Goal: Transaction & Acquisition: Purchase product/service

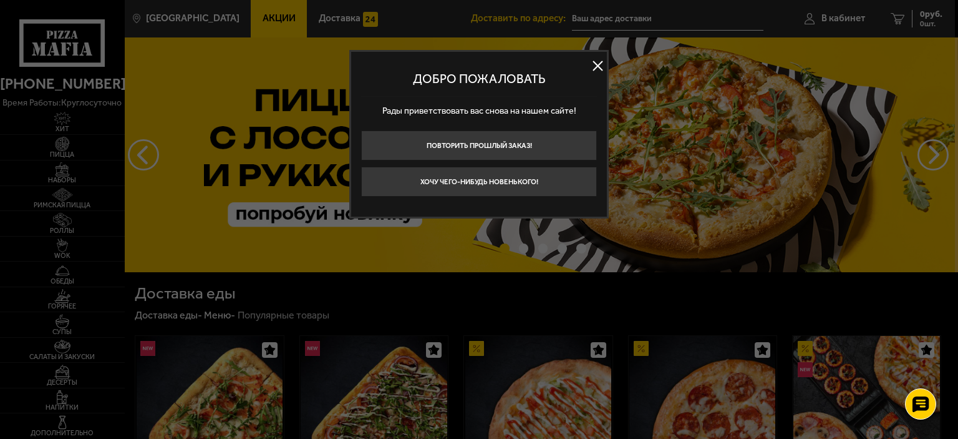
click at [599, 67] on button at bounding box center [597, 66] width 19 height 19
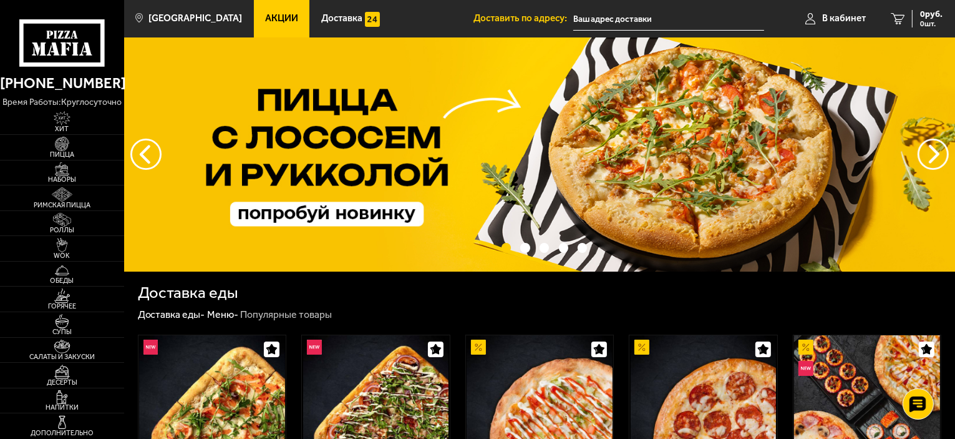
click at [585, 171] on img at bounding box center [539, 154] width 831 height 234
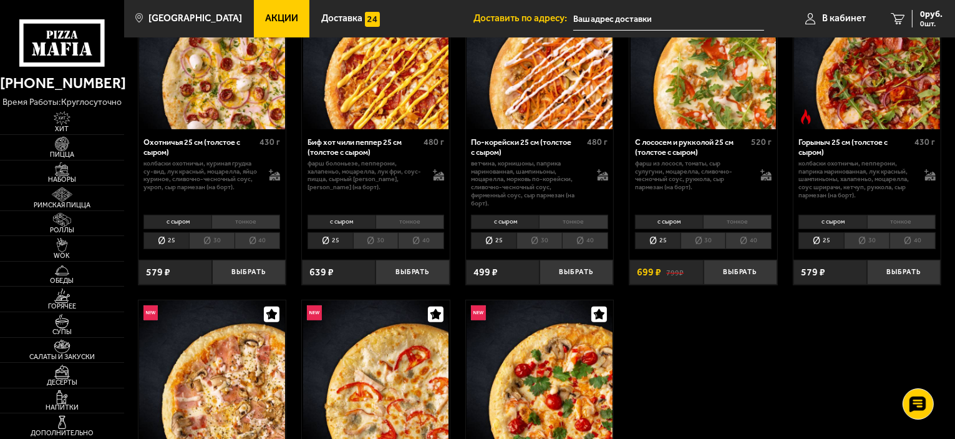
scroll to position [374, 0]
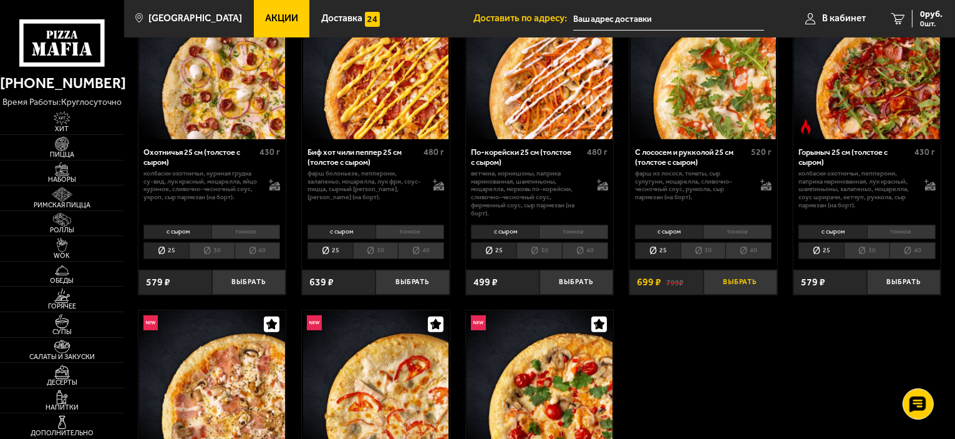
click at [747, 279] on button "Выбрать" at bounding box center [741, 282] width 74 height 24
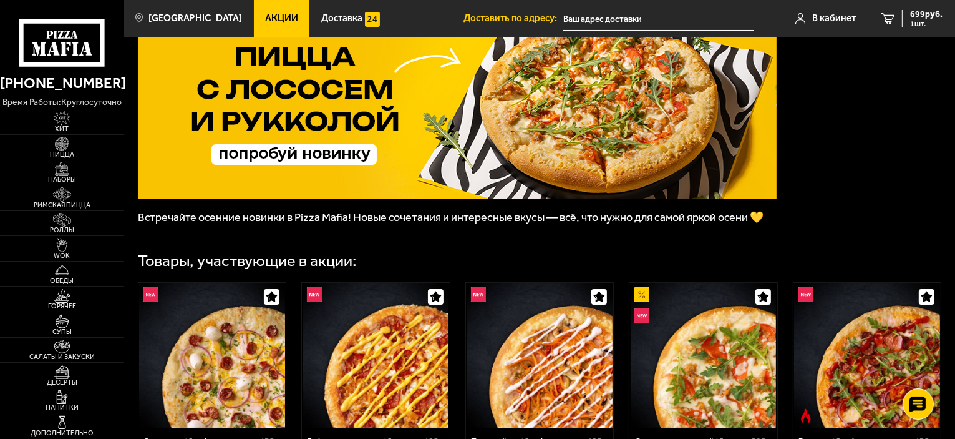
scroll to position [62, 0]
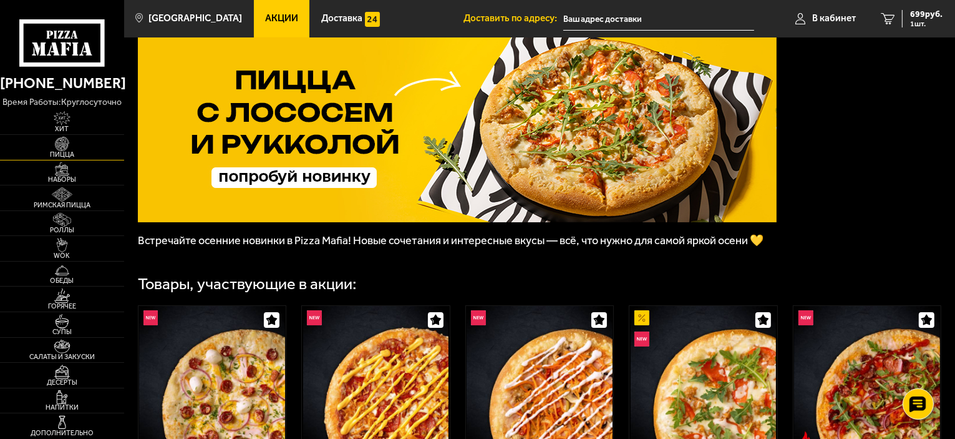
click at [70, 151] on span "Пицца" at bounding box center [62, 154] width 124 height 7
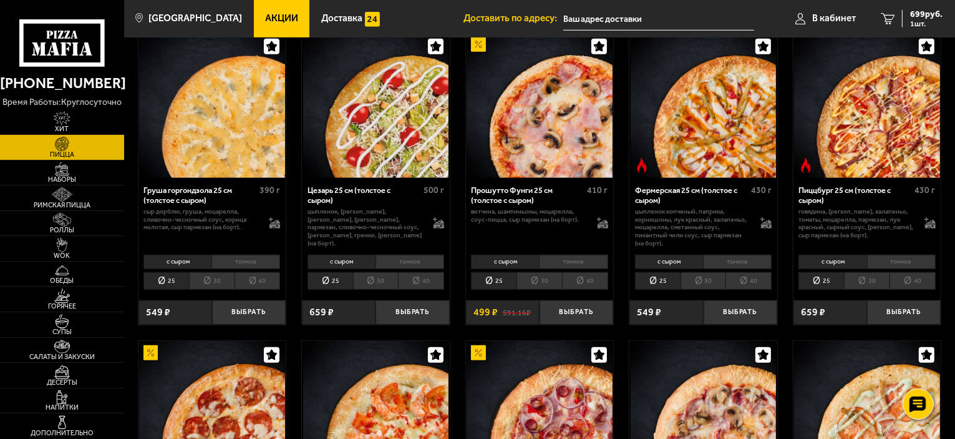
scroll to position [998, 0]
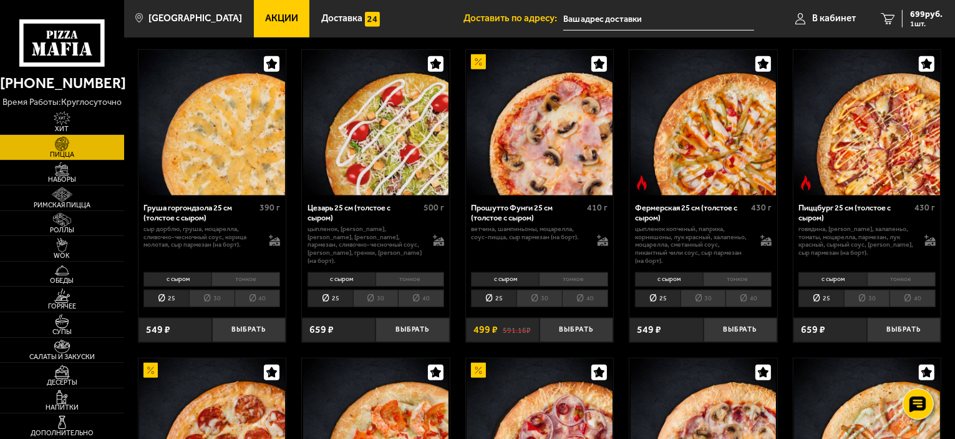
click at [719, 277] on li "тонкое" at bounding box center [737, 279] width 69 height 14
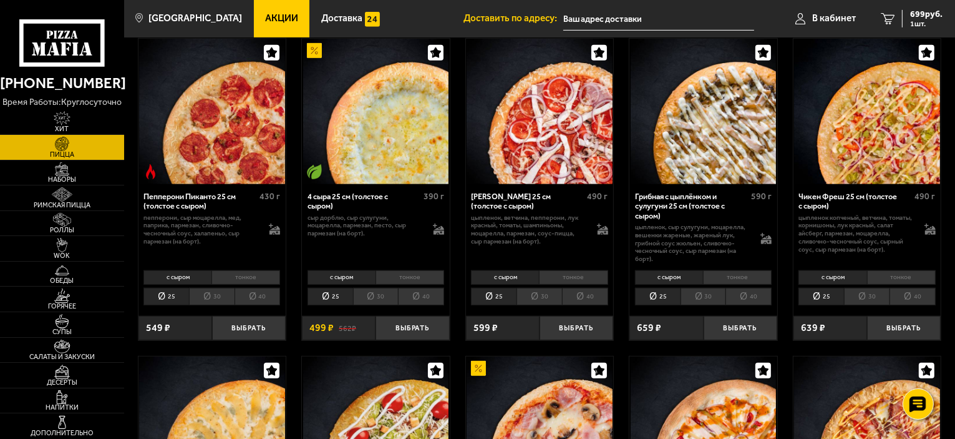
scroll to position [686, 0]
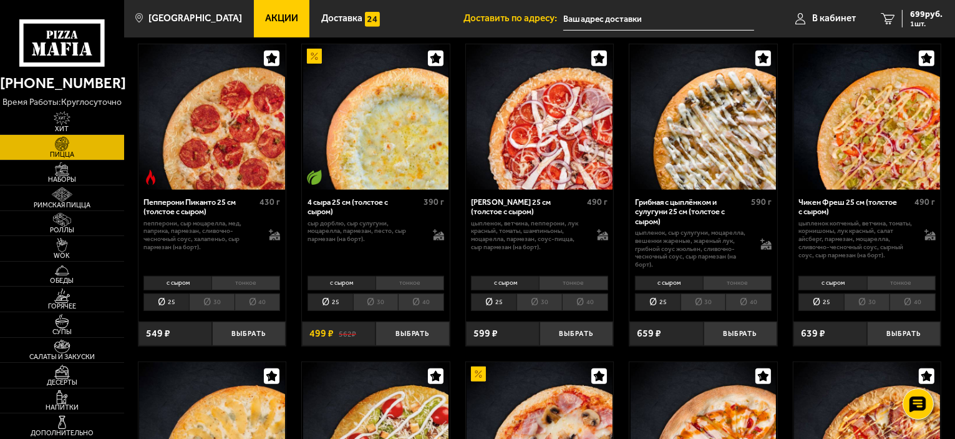
click at [759, 284] on li "тонкое" at bounding box center [737, 283] width 69 height 14
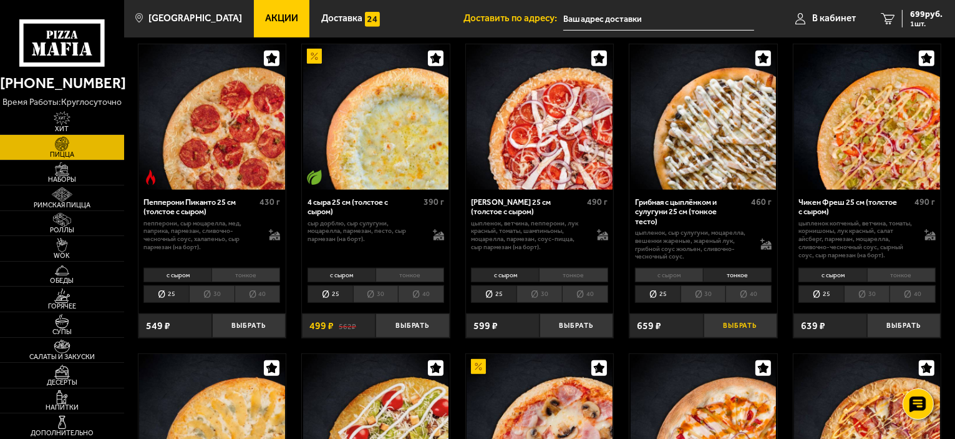
drag, startPoint x: 739, startPoint y: 329, endPoint x: 739, endPoint y: 322, distance: 6.9
click at [739, 328] on button "Выбрать" at bounding box center [741, 325] width 74 height 24
click at [928, 24] on span "2 шт." at bounding box center [923, 23] width 37 height 7
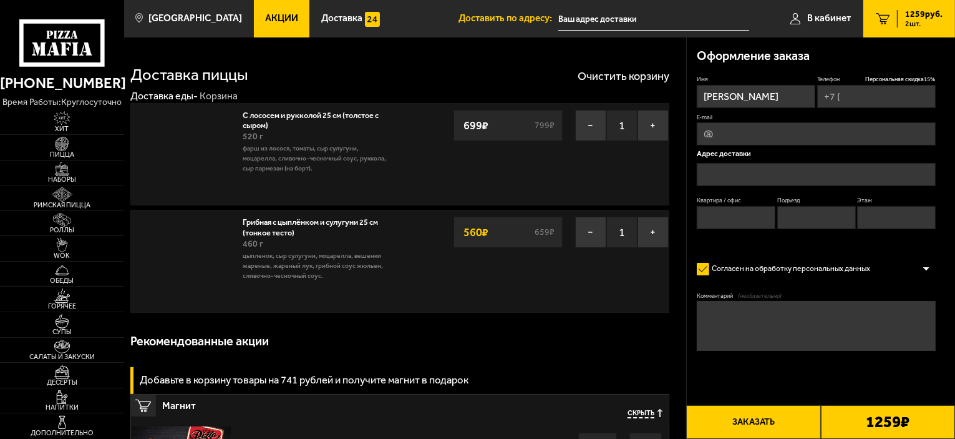
type input "[PHONE_NUMBER]"
type input "[STREET_ADDRESS]"
type input "1"
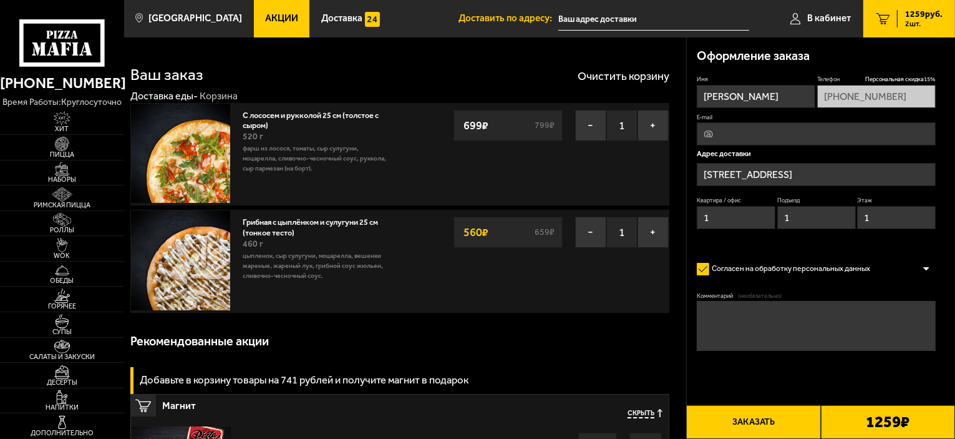
drag, startPoint x: 558, startPoint y: 371, endPoint x: 563, endPoint y: 362, distance: 9.2
click at [901, 78] on span "Персональная скидка 15 %" at bounding box center [900, 79] width 70 height 8
click at [830, 14] on span "В кабинет" at bounding box center [829, 18] width 44 height 9
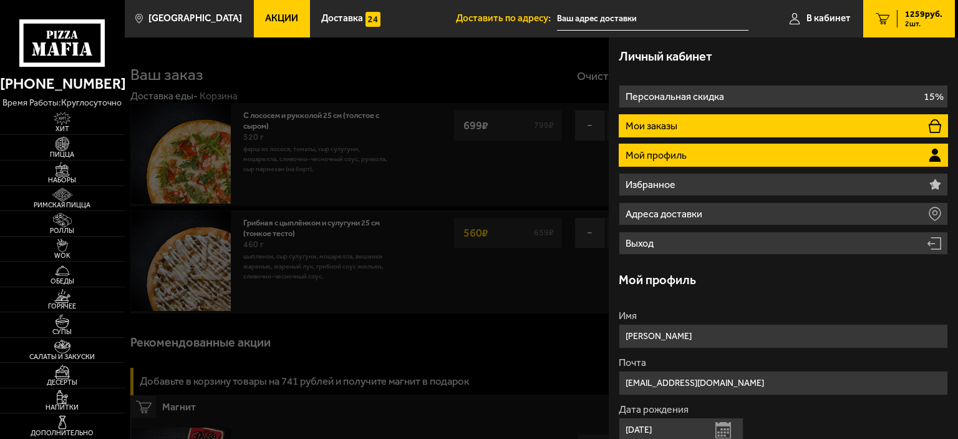
click at [721, 122] on li "Мои заказы" at bounding box center [783, 125] width 329 height 23
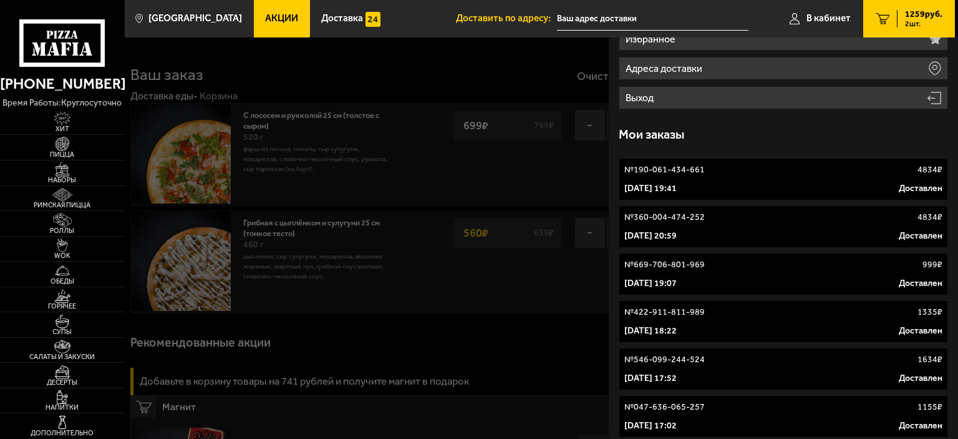
scroll to position [175, 0]
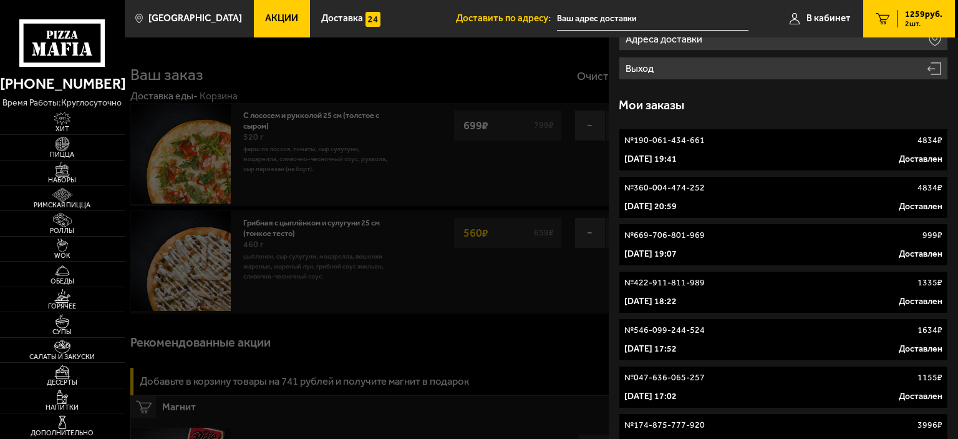
click at [558, 58] on div at bounding box center [604, 256] width 958 height 439
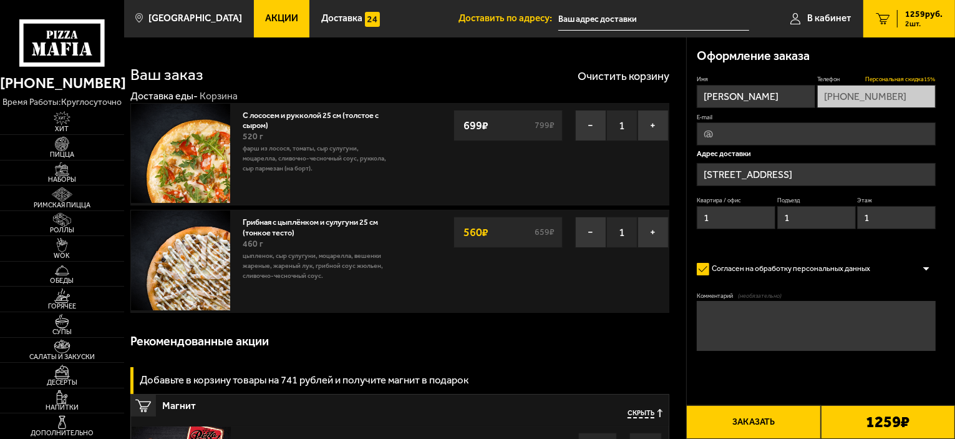
click at [916, 79] on span "Персональная скидка 15 %" at bounding box center [900, 79] width 70 height 8
click at [900, 77] on span "Персональная скидка 15 %" at bounding box center [900, 79] width 70 height 8
click at [918, 79] on span "Персональная скидка 15 %" at bounding box center [900, 79] width 70 height 8
click at [751, 139] on input "E-mail" at bounding box center [816, 133] width 239 height 23
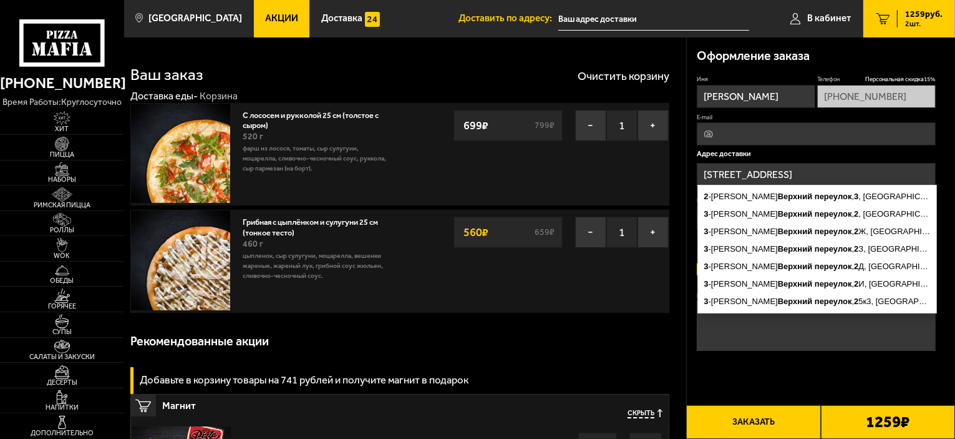
click at [736, 173] on input "[STREET_ADDRESS]" at bounding box center [816, 174] width 239 height 23
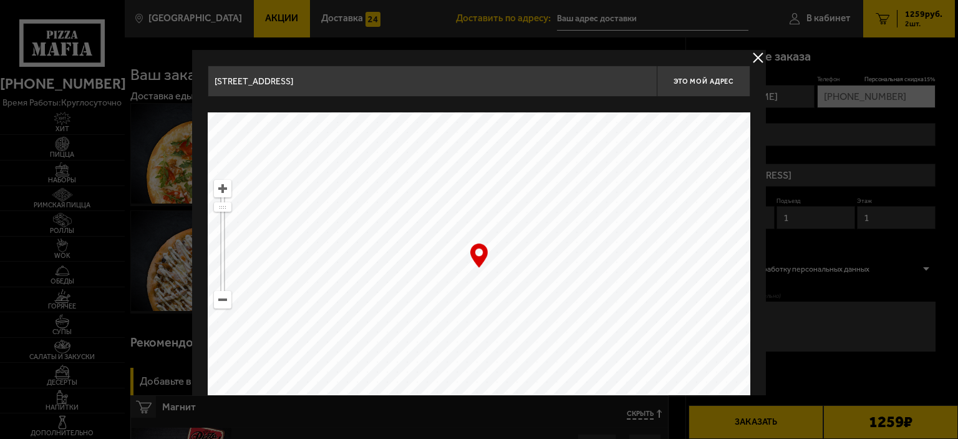
drag, startPoint x: 546, startPoint y: 187, endPoint x: 513, endPoint y: 284, distance: 102.8
click at [526, 359] on ymaps at bounding box center [479, 268] width 543 height 312
drag, startPoint x: 540, startPoint y: 181, endPoint x: 569, endPoint y: 308, distance: 130.6
click at [569, 310] on ymaps at bounding box center [479, 268] width 543 height 312
drag, startPoint x: 527, startPoint y: 162, endPoint x: 584, endPoint y: 296, distance: 146.2
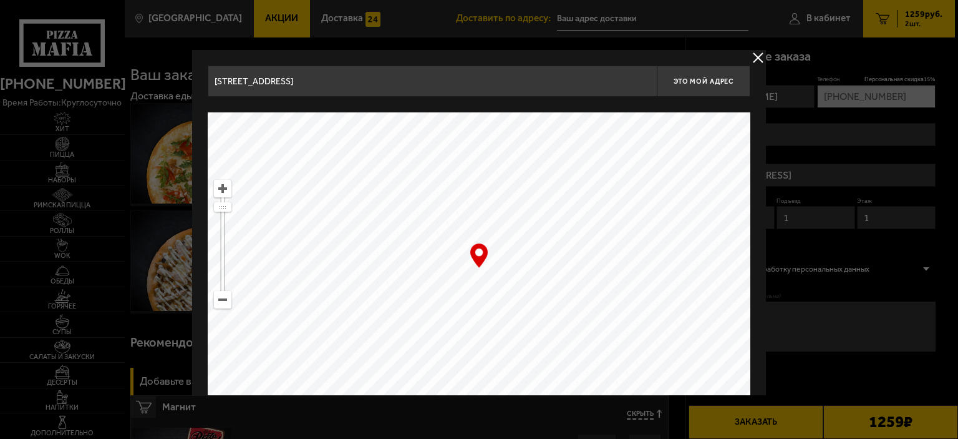
click at [584, 299] on div "2-й Верхний переулок, 3 Это мой адрес Найдите адрес перетащив карту … © Яндекс …" at bounding box center [479, 245] width 543 height 359
drag, startPoint x: 582, startPoint y: 308, endPoint x: 594, endPoint y: 356, distance: 50.1
click at [594, 356] on ymaps at bounding box center [479, 268] width 543 height 312
drag, startPoint x: 580, startPoint y: 190, endPoint x: 594, endPoint y: 296, distance: 107.6
click at [594, 296] on ymaps at bounding box center [479, 268] width 543 height 312
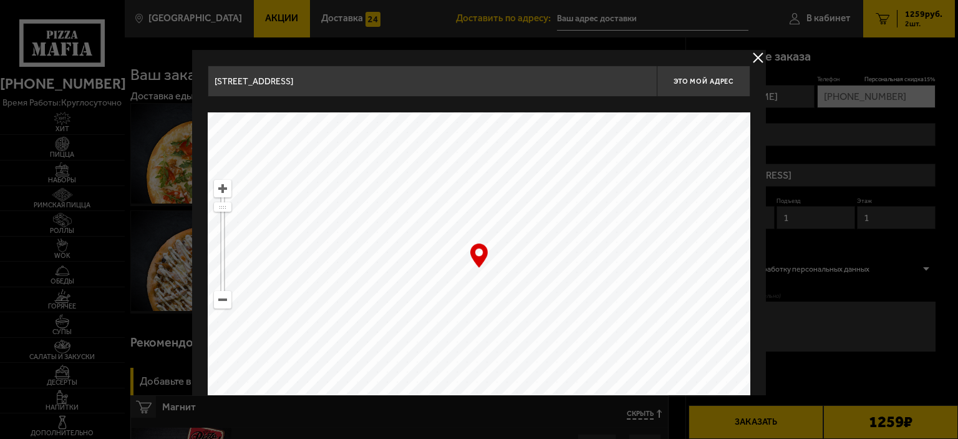
type input "Домостроительная улица, 14"
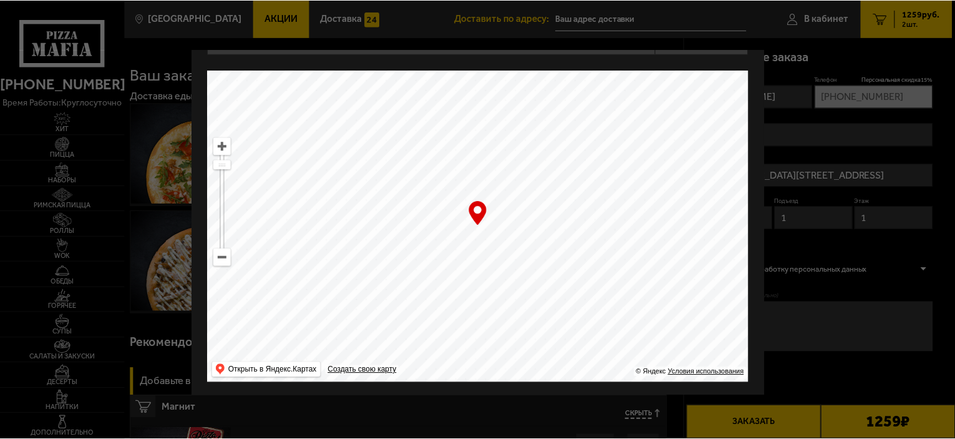
scroll to position [44, 0]
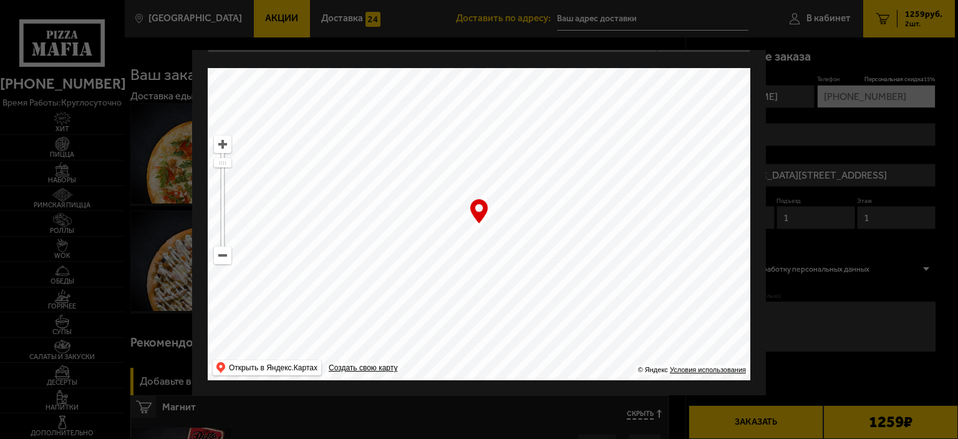
drag, startPoint x: 459, startPoint y: 233, endPoint x: 606, endPoint y: 367, distance: 199.6
click at [606, 367] on ymaps at bounding box center [479, 224] width 543 height 312
drag, startPoint x: 476, startPoint y: 109, endPoint x: 575, endPoint y: 285, distance: 202.2
click at [575, 285] on ymaps at bounding box center [479, 224] width 543 height 312
drag, startPoint x: 528, startPoint y: 126, endPoint x: 510, endPoint y: 289, distance: 164.4
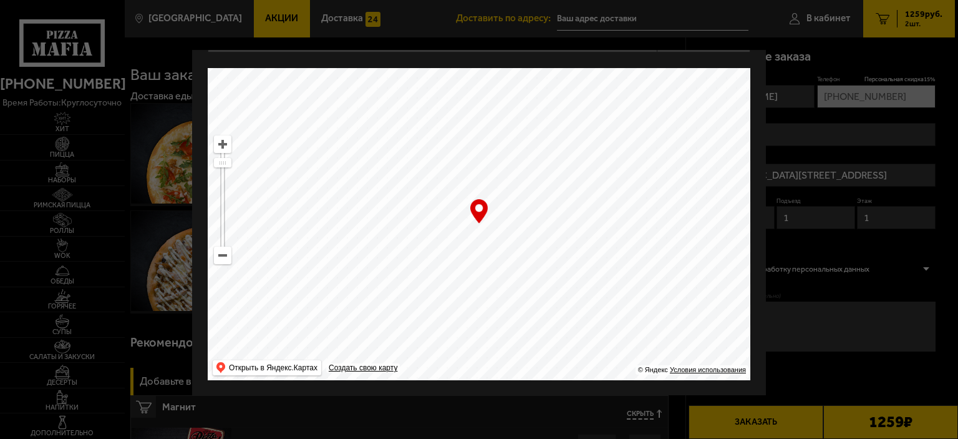
click at [510, 289] on ymaps at bounding box center [479, 224] width 543 height 312
drag, startPoint x: 519, startPoint y: 299, endPoint x: 516, endPoint y: 246, distance: 53.1
click at [516, 246] on ymaps at bounding box center [479, 224] width 543 height 312
type input "посёлок Парголово, Толубеевский проезд, 40"
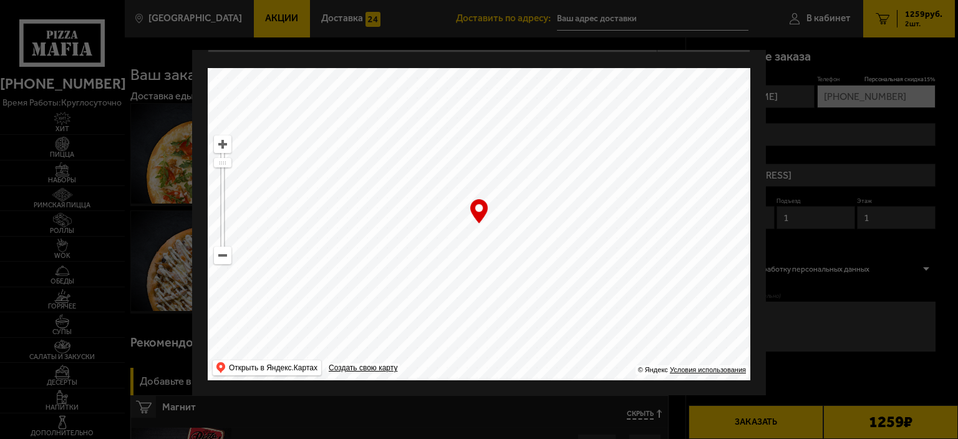
click at [905, 358] on div at bounding box center [479, 219] width 958 height 439
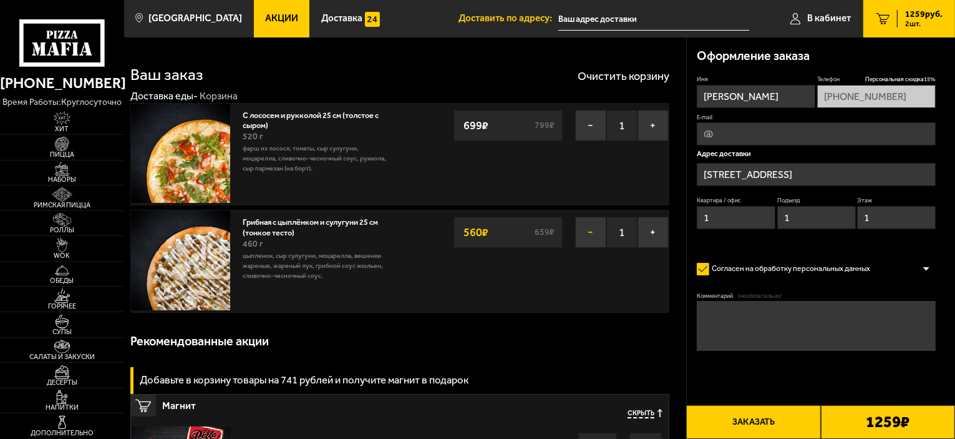
drag, startPoint x: 722, startPoint y: 214, endPoint x: 598, endPoint y: 218, distance: 123.6
click at [687, 218] on div "Оформление заказа Имя Сергей Телефон Персональная скидка 15 % +7 (900) 643-33-7…" at bounding box center [821, 223] width 269 height 372
type input "139"
click at [906, 219] on input "1" at bounding box center [896, 217] width 79 height 23
drag, startPoint x: 896, startPoint y: 220, endPoint x: 832, endPoint y: 220, distance: 64.3
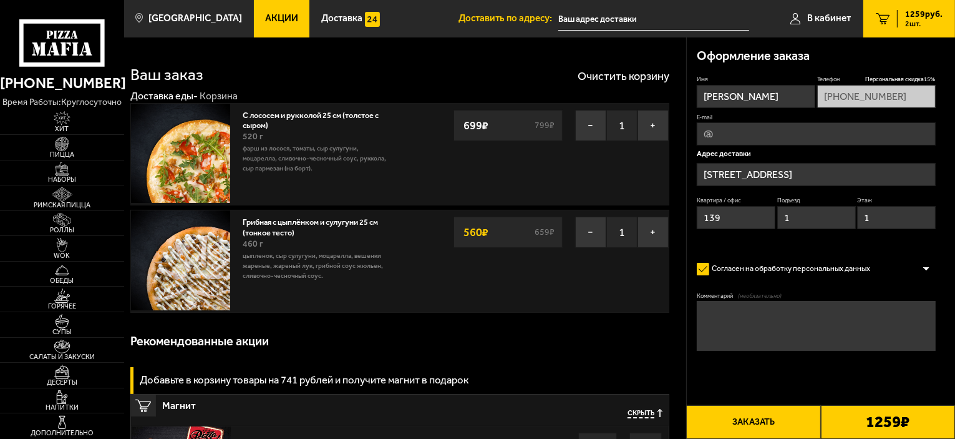
click at [833, 220] on div "Квартира / офис 139 Подъезд 1 Этаж 1" at bounding box center [816, 215] width 239 height 38
type input "21"
drag, startPoint x: 734, startPoint y: 134, endPoint x: 645, endPoint y: 137, distance: 89.2
click at [688, 137] on div "Оформление заказа Имя Сергей Телефон Персональная скидка 15 % +7 (900) 643-33-7…" at bounding box center [821, 223] width 269 height 372
type input "ф"
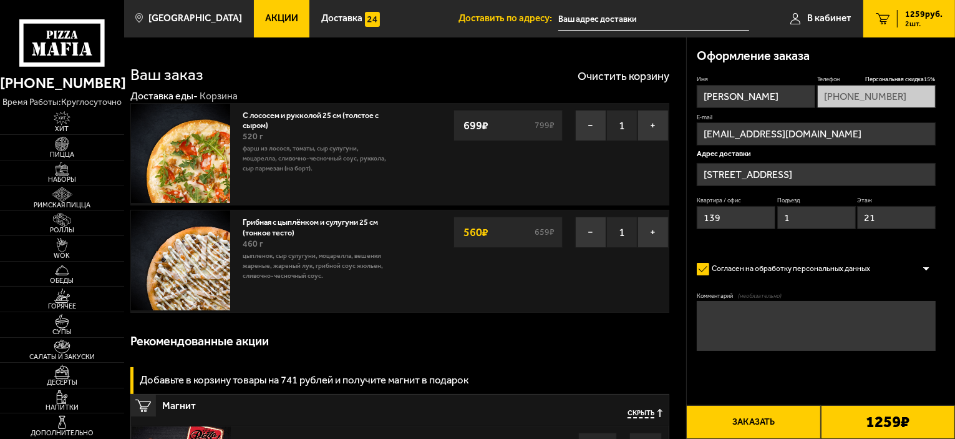
type input "s.iefimov@inbox.ru"
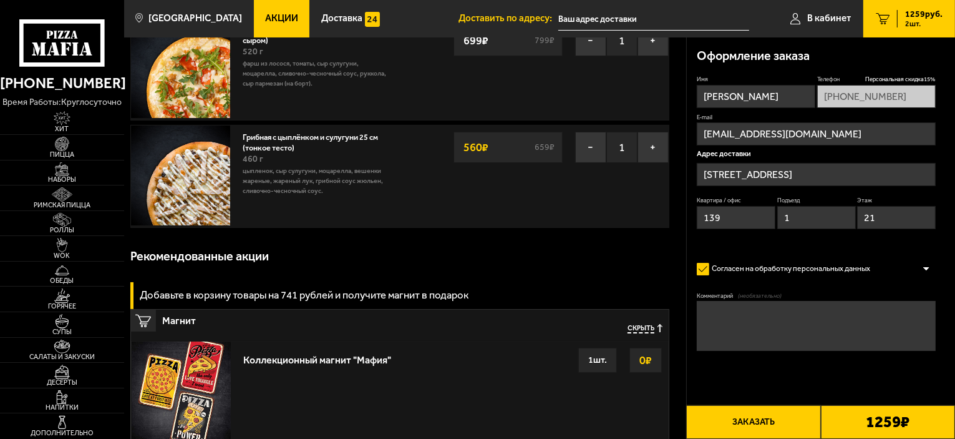
scroll to position [0, 0]
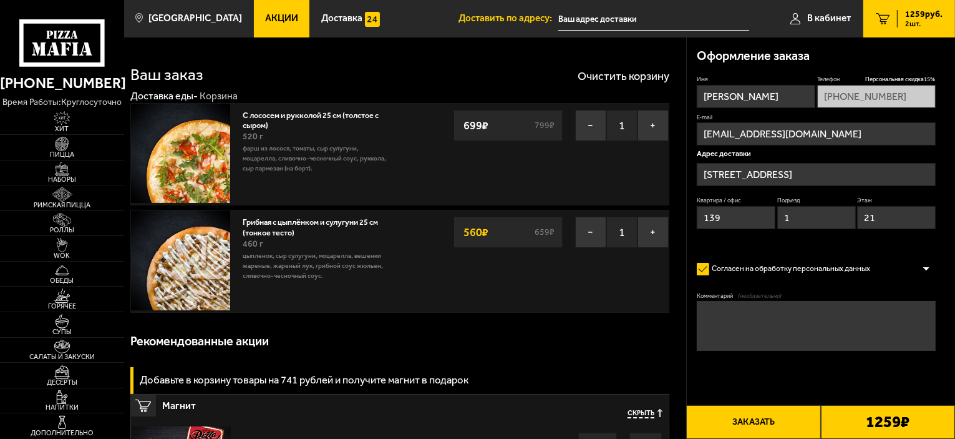
click at [749, 425] on button "Заказать" at bounding box center [753, 422] width 134 height 34
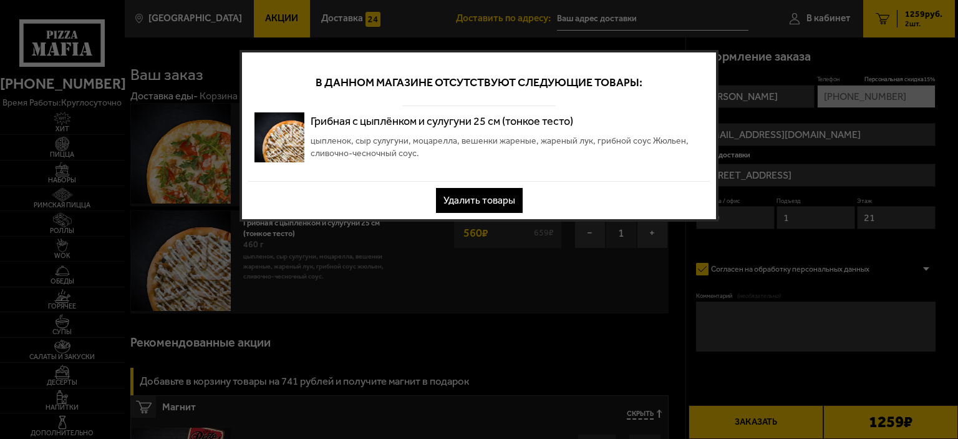
click at [482, 281] on div at bounding box center [479, 219] width 958 height 439
click at [602, 253] on div at bounding box center [479, 219] width 958 height 439
click at [495, 188] on button "Удалить товары" at bounding box center [479, 200] width 87 height 25
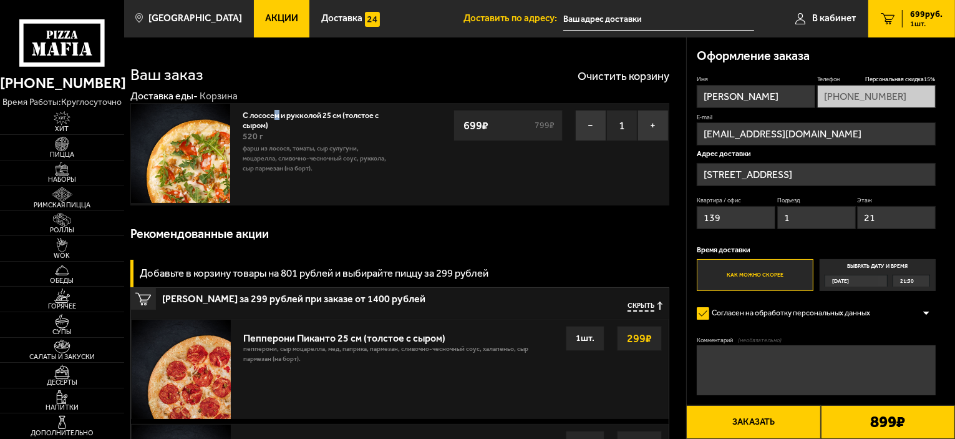
click at [278, 109] on link "С лососем и рукколой 25 см (толстое с сыром)" at bounding box center [311, 118] width 136 height 22
click at [291, 117] on link "С лососем и рукколой 25 см (толстое с сыром)" at bounding box center [311, 118] width 136 height 22
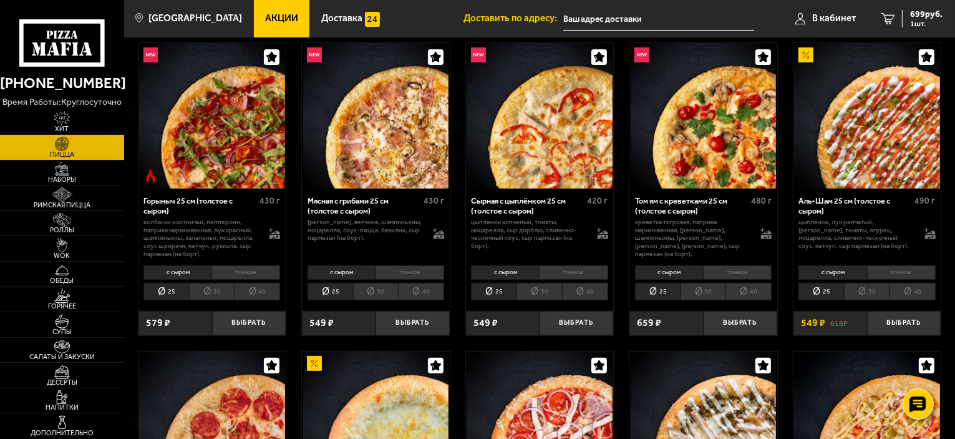
scroll to position [374, 0]
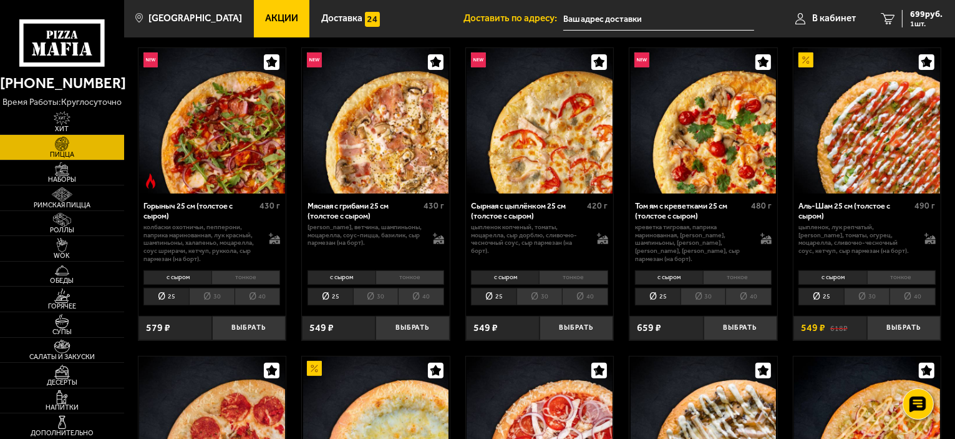
click at [198, 152] on img at bounding box center [212, 121] width 146 height 146
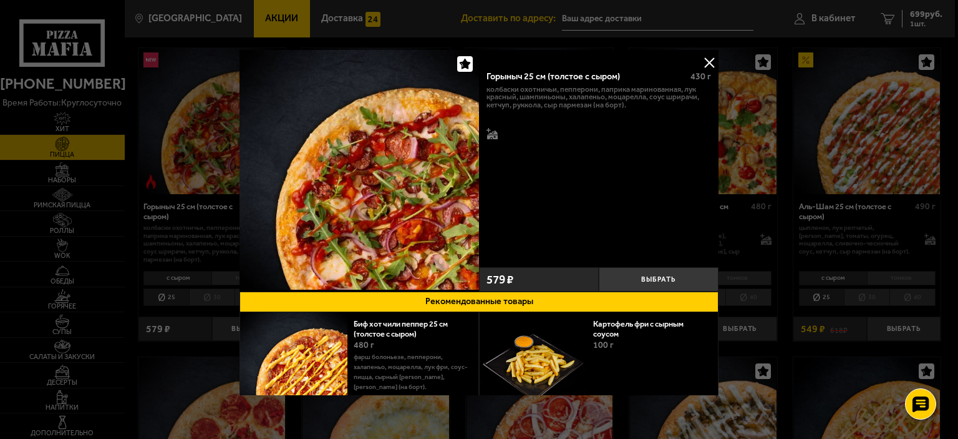
click at [706, 59] on button at bounding box center [709, 62] width 19 height 19
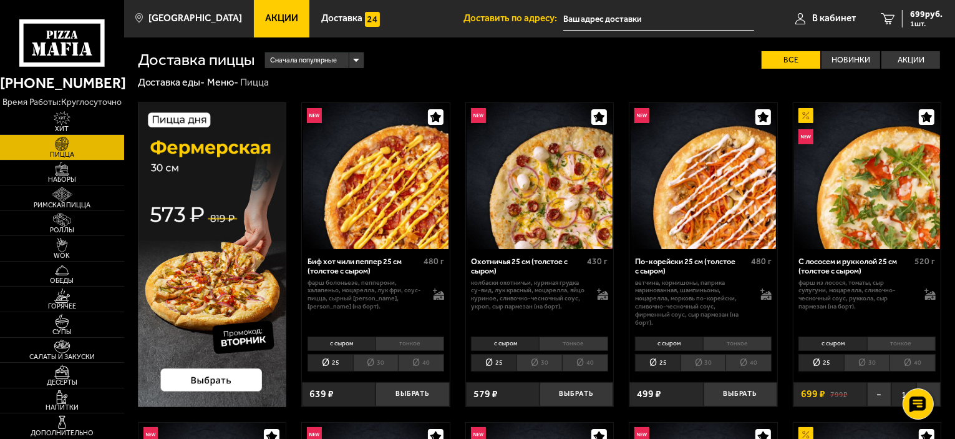
click at [893, 341] on li "тонкое" at bounding box center [901, 343] width 69 height 14
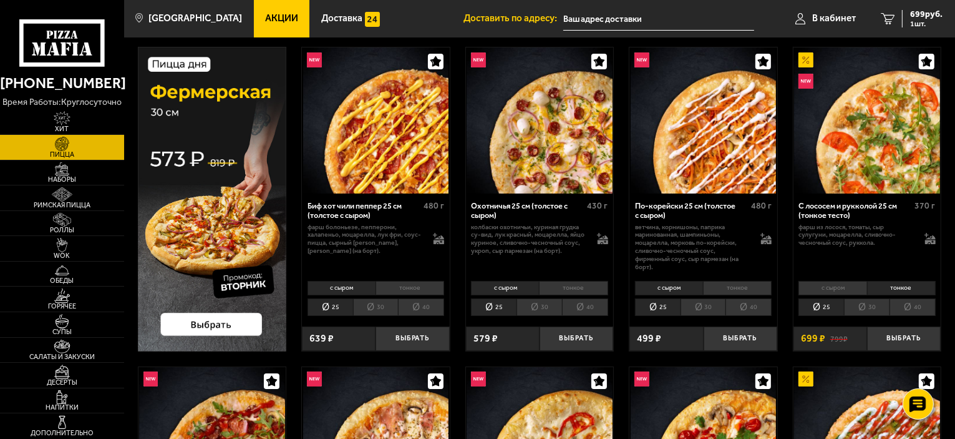
scroll to position [62, 0]
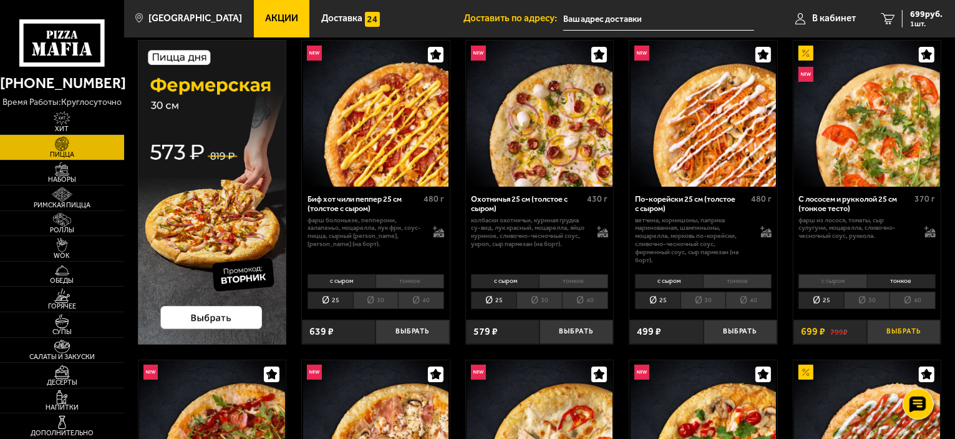
click at [892, 336] on button "Выбрать" at bounding box center [904, 331] width 74 height 24
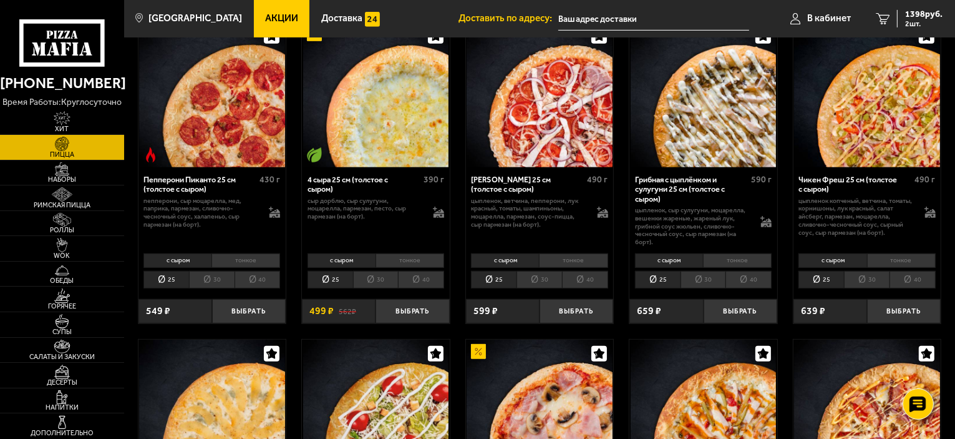
scroll to position [749, 0]
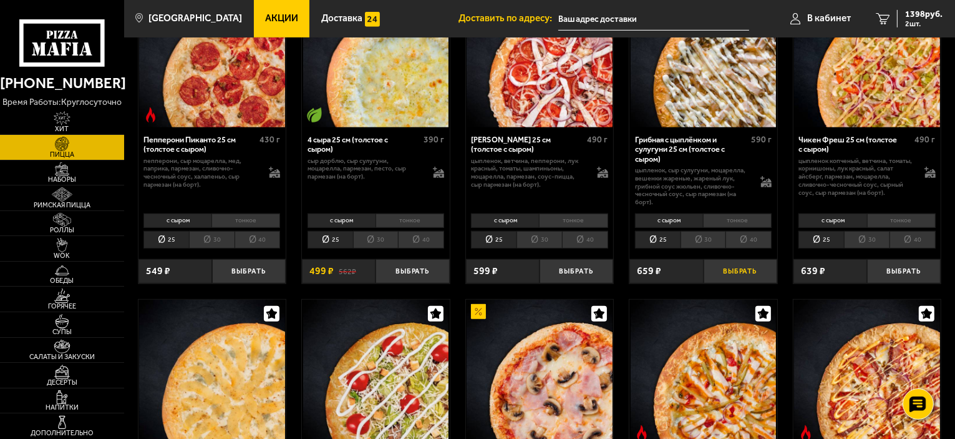
click at [736, 273] on button "Выбрать" at bounding box center [741, 271] width 74 height 24
click at [923, 17] on span "2057 руб." at bounding box center [923, 14] width 37 height 9
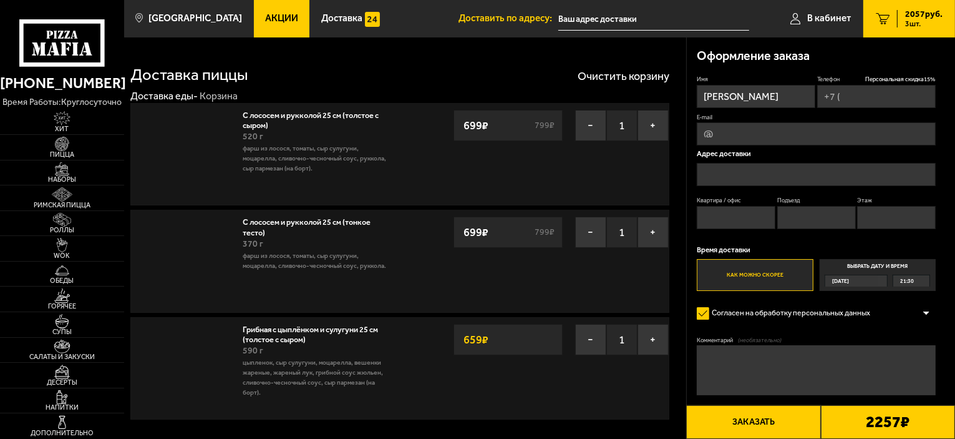
type input "[PHONE_NUMBER]"
type input "[STREET_ADDRESS]"
type input "1"
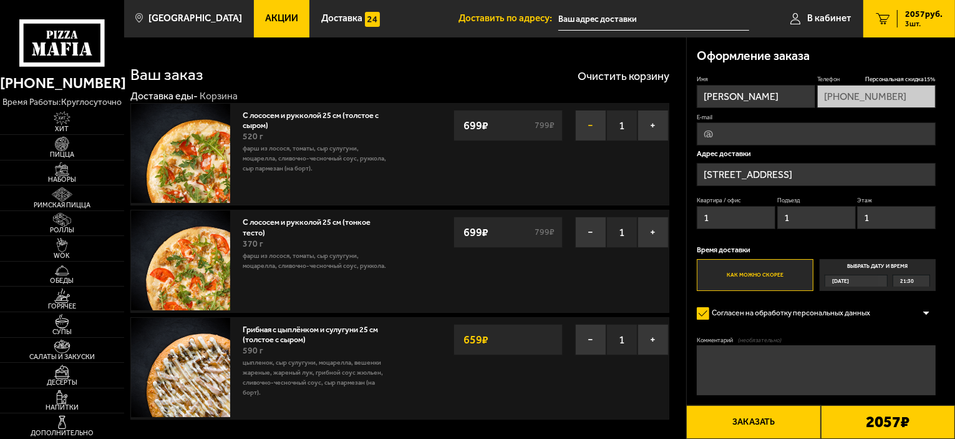
click at [585, 134] on button "−" at bounding box center [590, 125] width 31 height 31
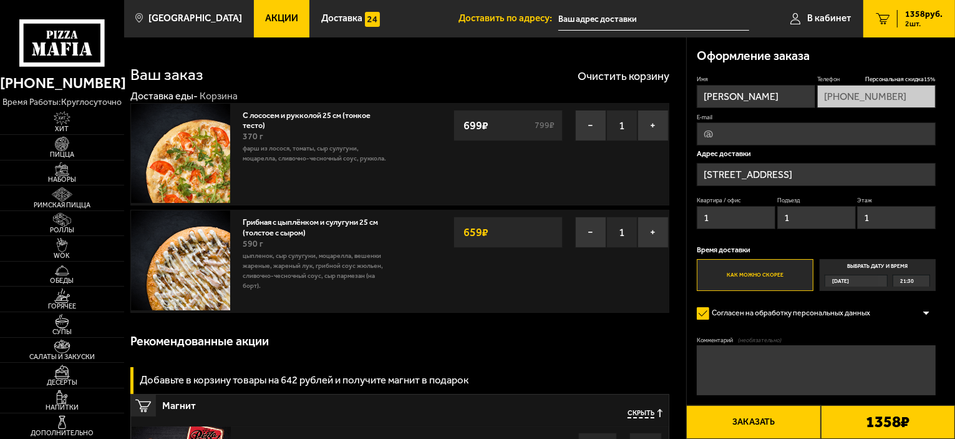
click at [844, 169] on input "[STREET_ADDRESS]" at bounding box center [816, 174] width 239 height 23
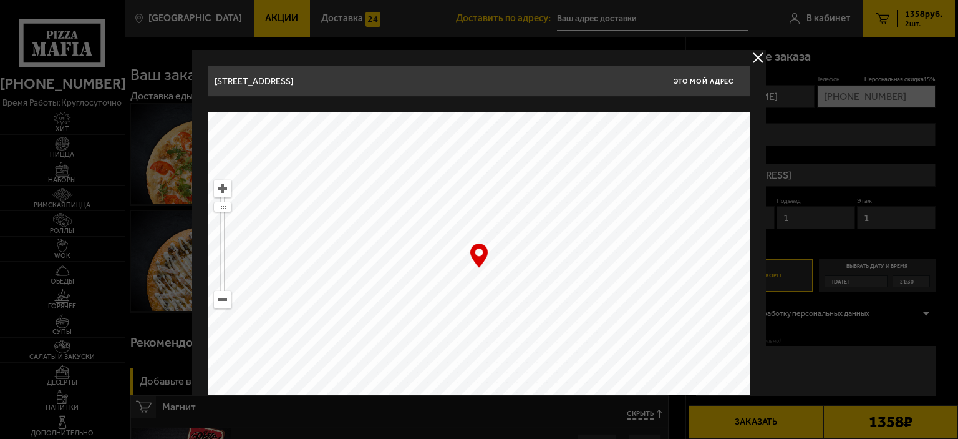
drag, startPoint x: 507, startPoint y: 331, endPoint x: 492, endPoint y: 386, distance: 57.1
click at [495, 386] on ymaps at bounding box center [479, 268] width 543 height 312
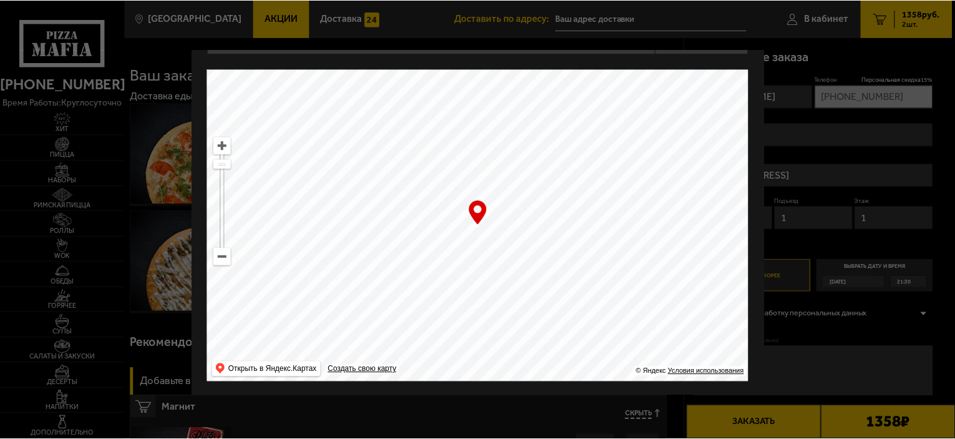
scroll to position [44, 0]
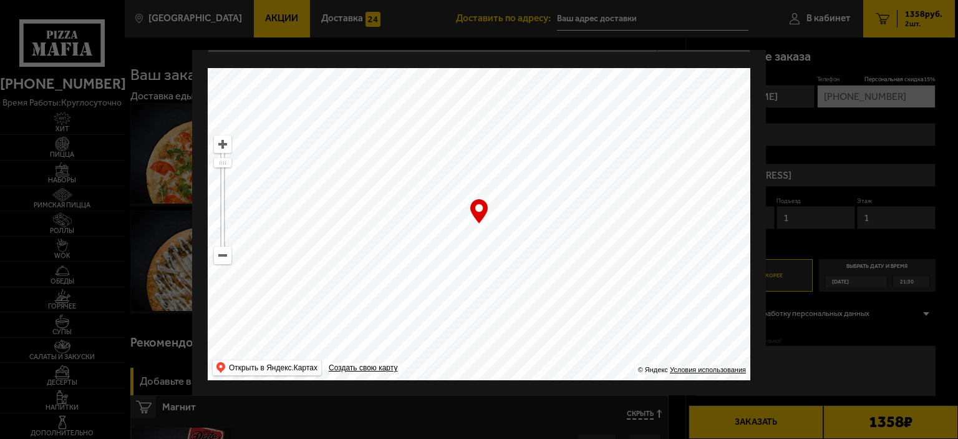
type input "2-й Верхний переулок, 6к1Д"
click at [218, 258] on ymaps at bounding box center [223, 255] width 16 height 16
drag, startPoint x: 421, startPoint y: 279, endPoint x: 457, endPoint y: 402, distance: 128.1
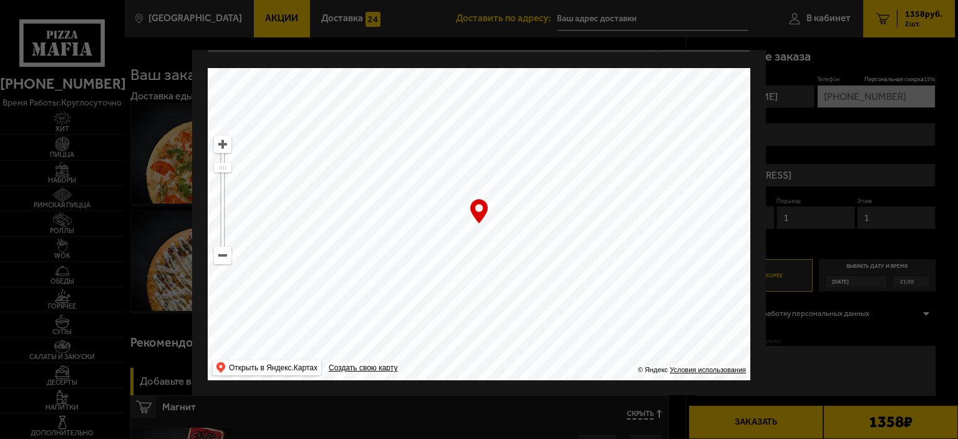
drag, startPoint x: 552, startPoint y: 271, endPoint x: 573, endPoint y: 331, distance: 63.3
click at [573, 331] on ymaps at bounding box center [479, 224] width 543 height 312
type input "посёлок Парголово, Толубеевский проезд, 40"
drag, startPoint x: 541, startPoint y: 174, endPoint x: 514, endPoint y: 193, distance: 33.2
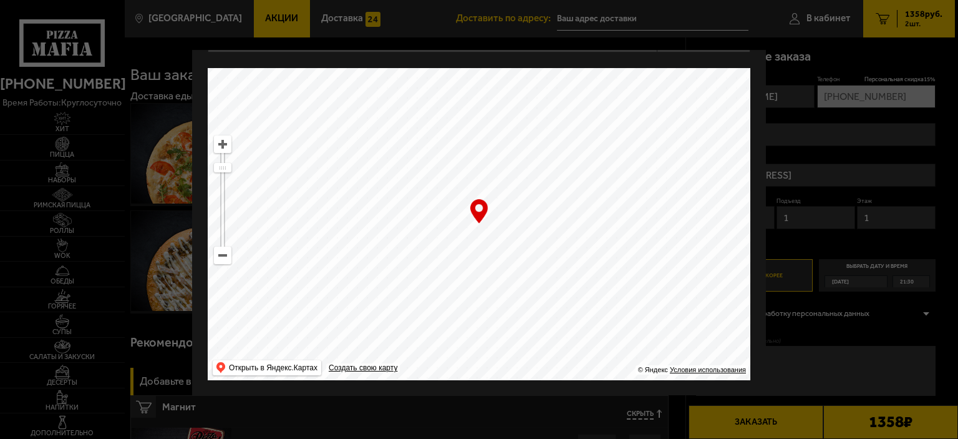
click at [514, 193] on ymaps at bounding box center [479, 224] width 543 height 312
click at [846, 353] on div at bounding box center [479, 219] width 958 height 439
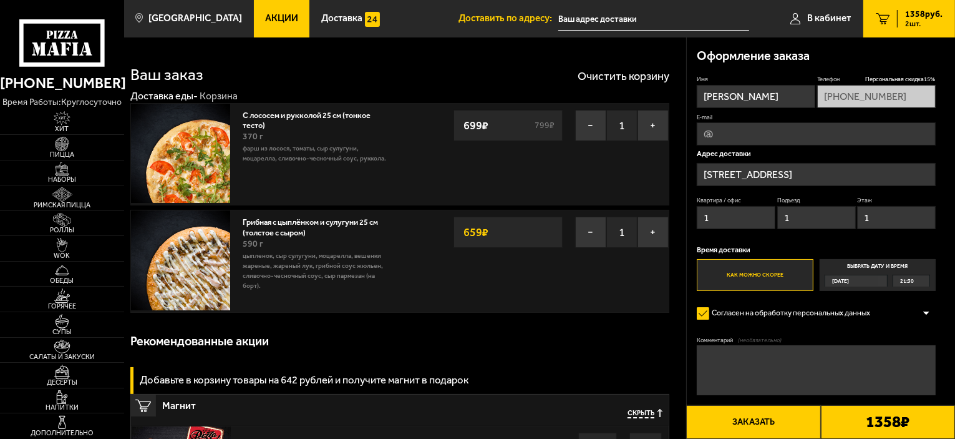
drag, startPoint x: 736, startPoint y: 216, endPoint x: 441, endPoint y: 229, distance: 294.7
type input "139"
click at [832, 218] on input "1" at bounding box center [816, 217] width 79 height 23
drag, startPoint x: 832, startPoint y: 218, endPoint x: 736, endPoint y: 222, distance: 96.1
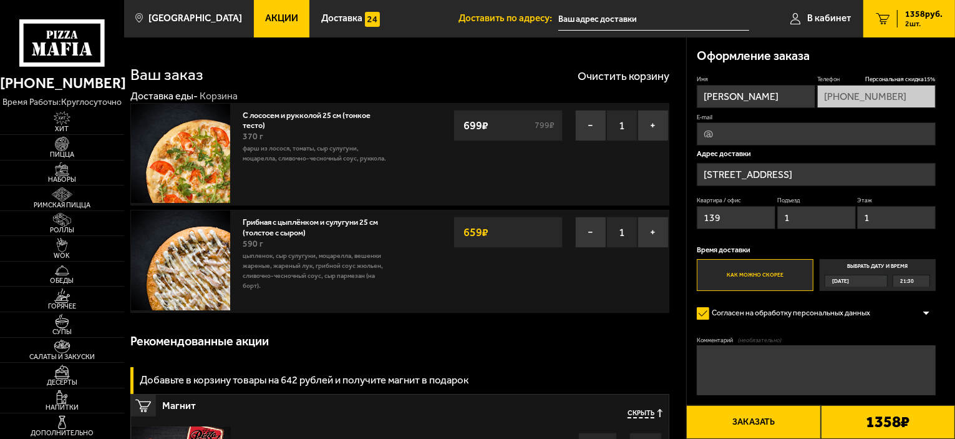
click at [736, 222] on div "Квартира / офис 139 Подъезд 1 Этаж 1" at bounding box center [816, 215] width 239 height 38
click at [897, 220] on input "1" at bounding box center [896, 217] width 79 height 23
drag, startPoint x: 896, startPoint y: 219, endPoint x: 636, endPoint y: 219, distance: 260.1
type input "21"
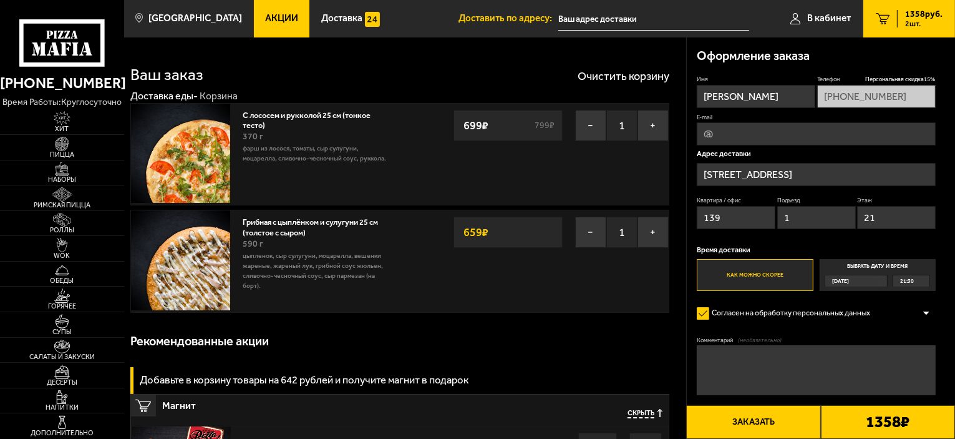
click at [935, 342] on label "Комментарий (необязательно)" at bounding box center [816, 340] width 239 height 8
click at [935, 345] on textarea "Комментарий (необязательно)" at bounding box center [816, 370] width 239 height 50
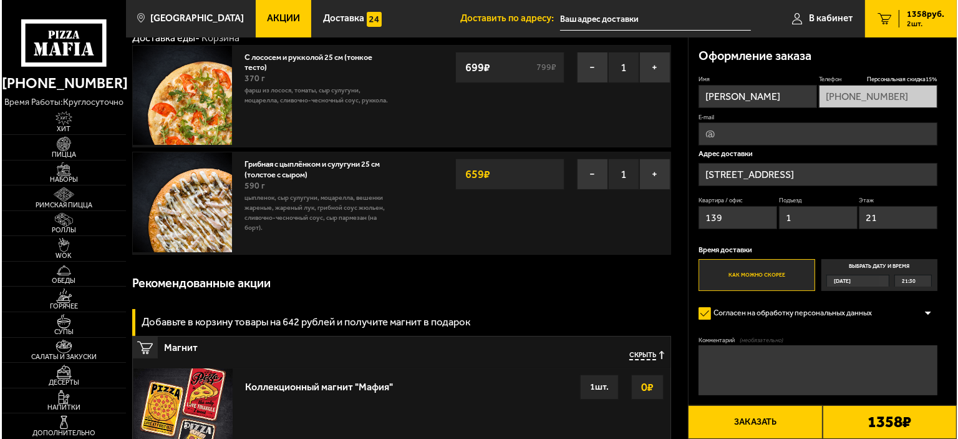
scroll to position [62, 0]
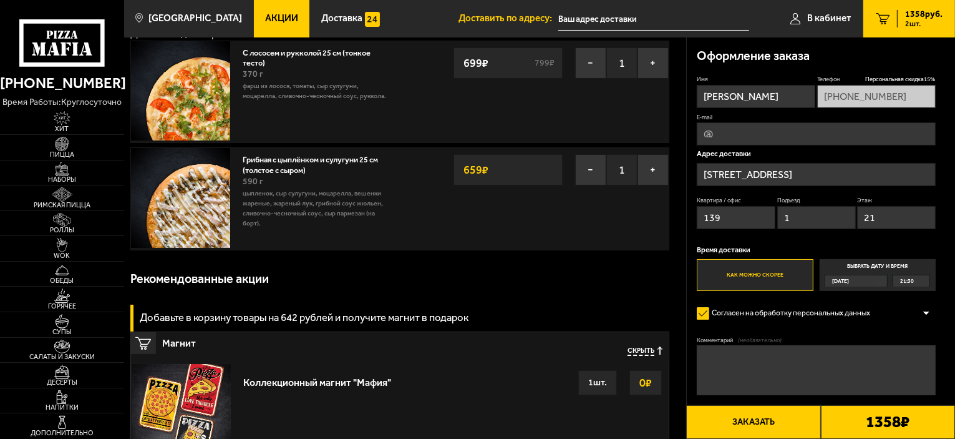
click at [778, 417] on button "Заказать" at bounding box center [753, 422] width 134 height 34
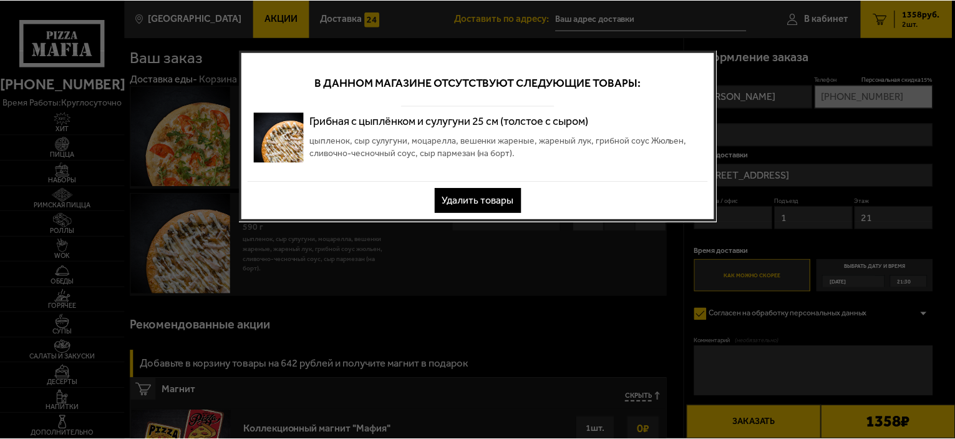
scroll to position [0, 0]
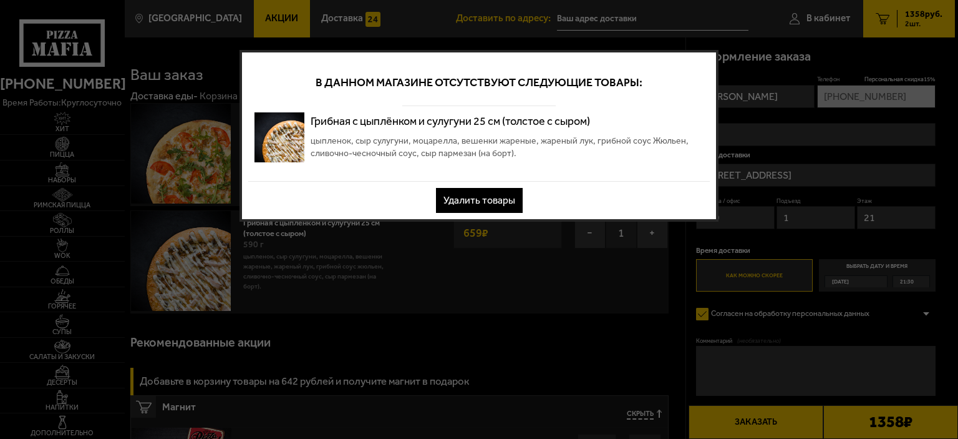
click at [486, 188] on button "Удалить товары" at bounding box center [479, 200] width 87 height 25
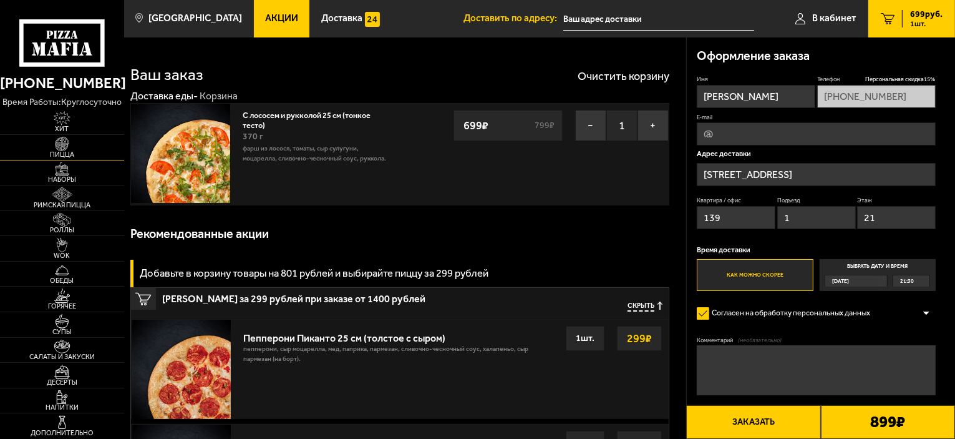
click at [82, 153] on span "Пицца" at bounding box center [62, 154] width 124 height 7
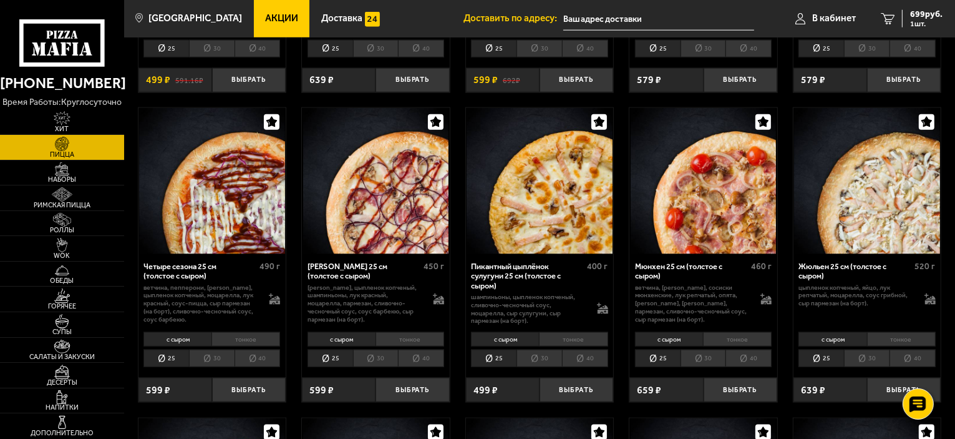
scroll to position [1560, 0]
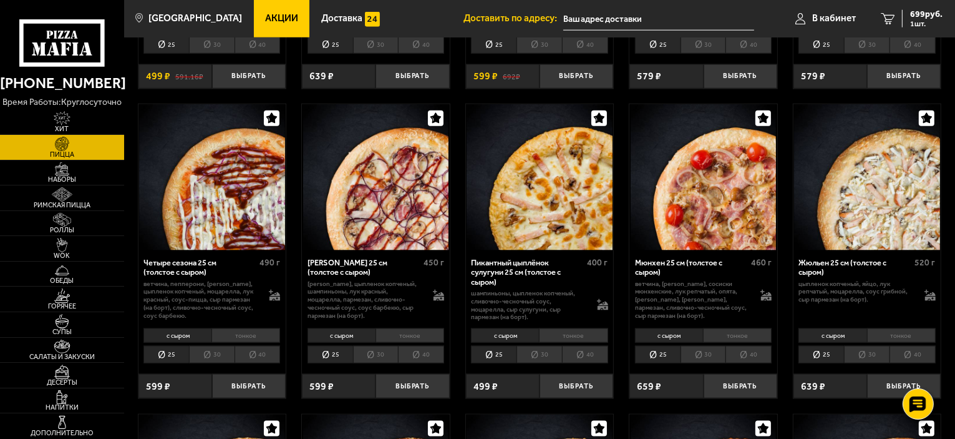
click at [903, 333] on li "тонкое" at bounding box center [901, 335] width 69 height 14
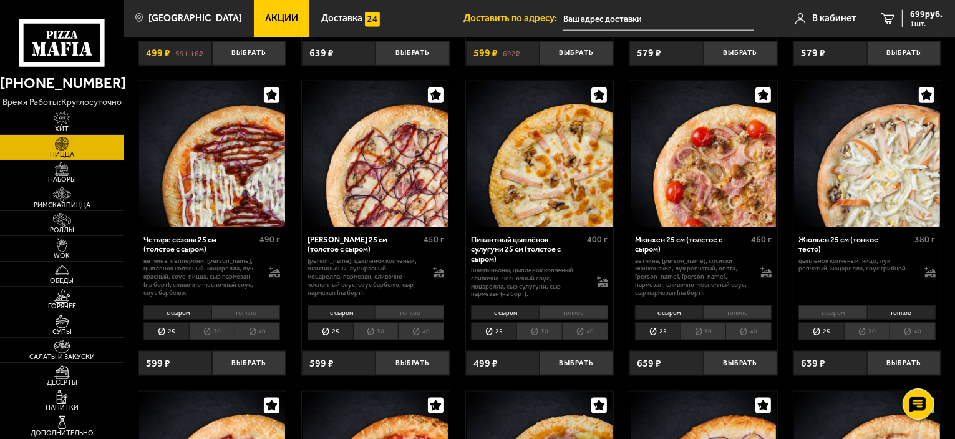
scroll to position [1622, 0]
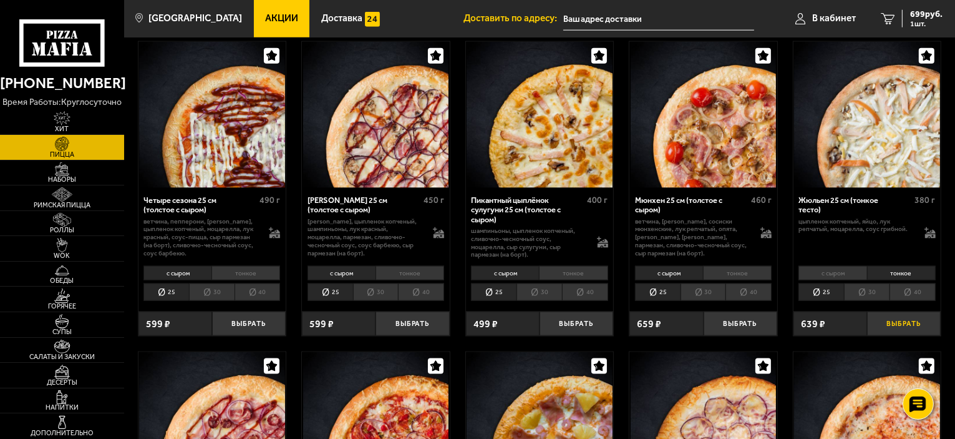
click at [907, 325] on button "Выбрать" at bounding box center [904, 323] width 74 height 24
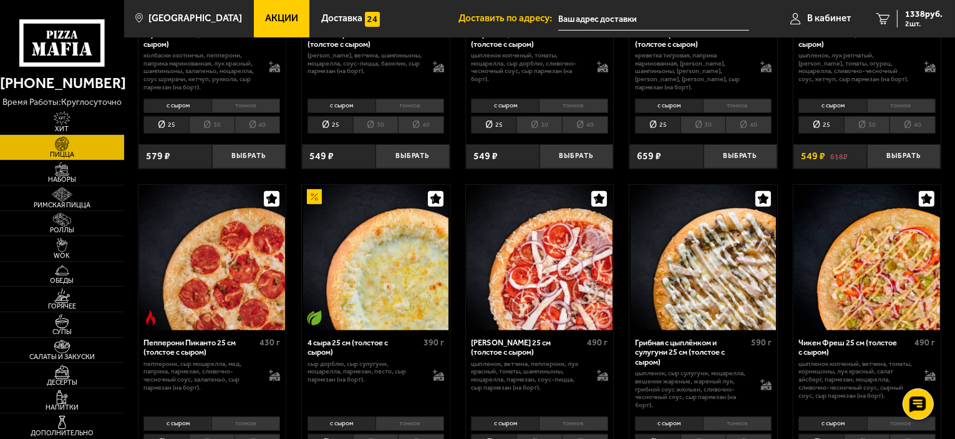
scroll to position [437, 0]
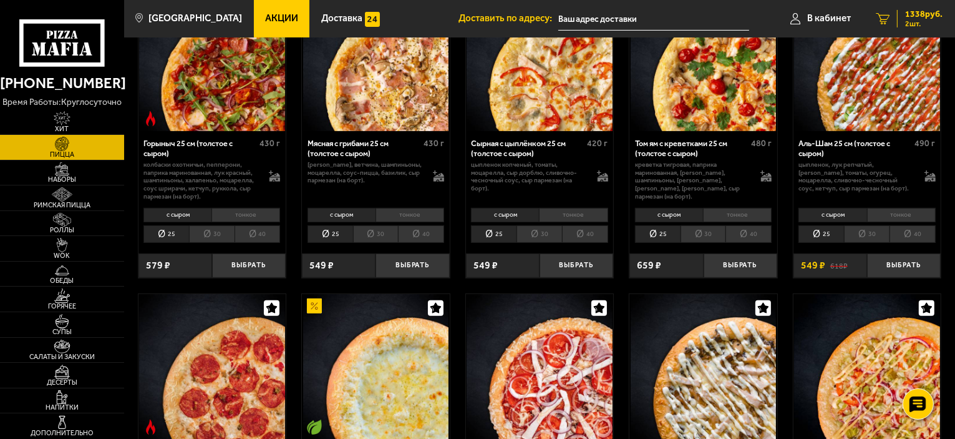
click at [914, 14] on span "1338 руб." at bounding box center [923, 14] width 37 height 9
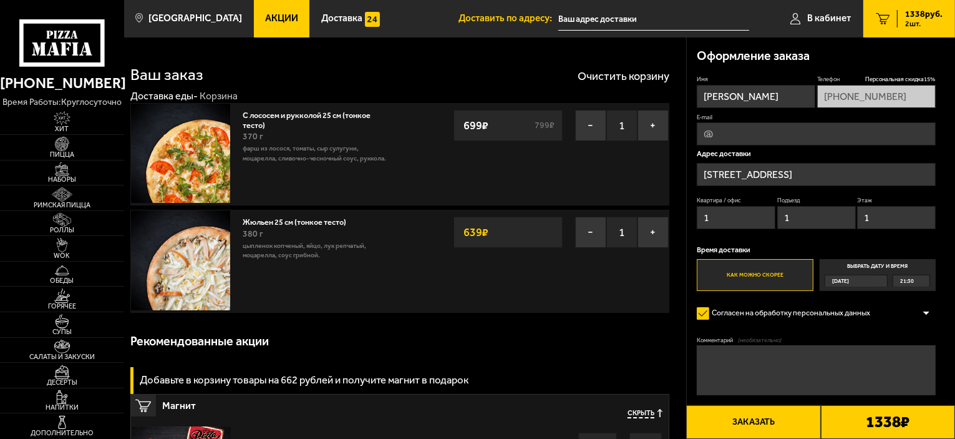
click at [833, 172] on input "[STREET_ADDRESS]" at bounding box center [816, 174] width 239 height 23
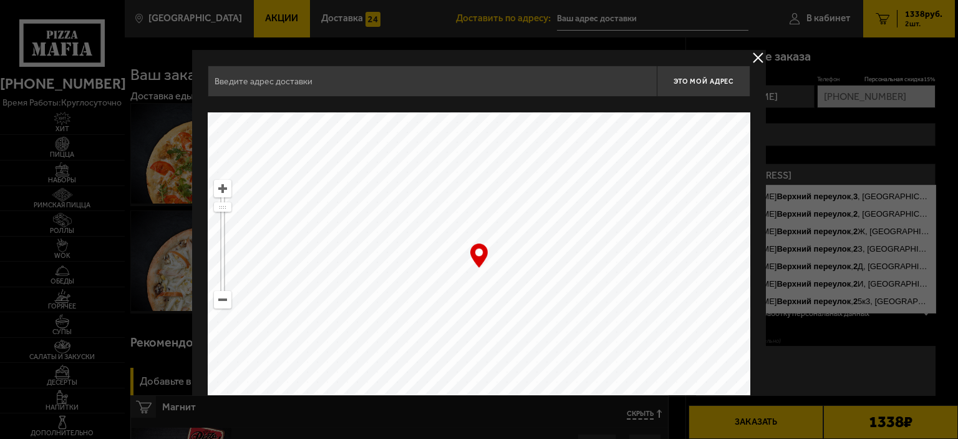
type input "[STREET_ADDRESS]"
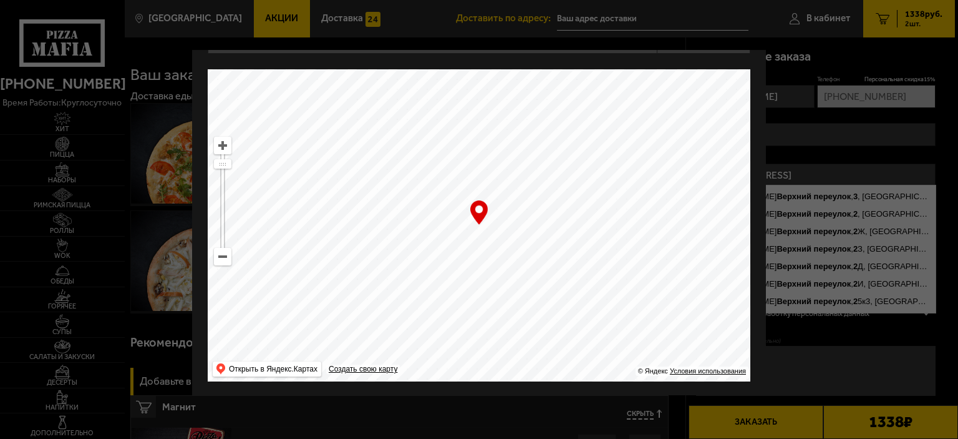
scroll to position [44, 0]
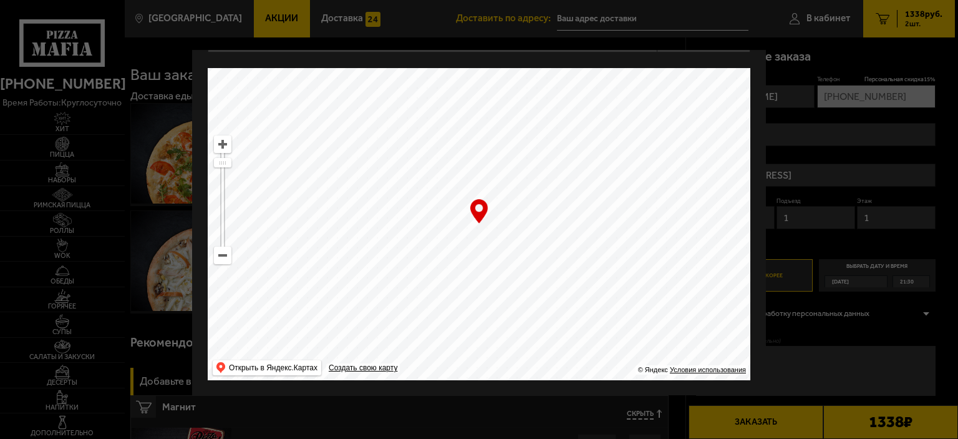
drag, startPoint x: 568, startPoint y: 152, endPoint x: 601, endPoint y: 384, distance: 234.3
click at [601, 383] on div "2-й Верхний переулок, 3 Это мой адрес Найдите адрес перетащив карту … © Яндекс …" at bounding box center [479, 201] width 574 height 390
type input "Домостроительная улица, 3Е"
drag, startPoint x: 525, startPoint y: 274, endPoint x: 546, endPoint y: 357, distance: 85.6
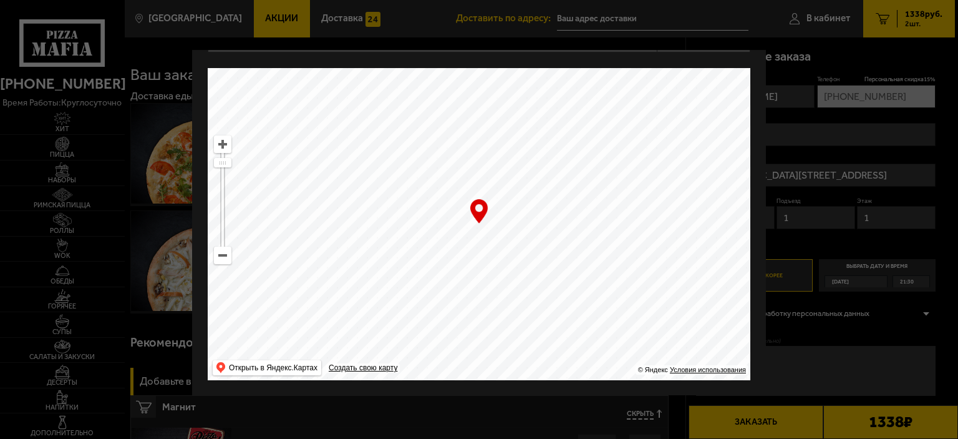
click at [546, 357] on ymaps at bounding box center [479, 224] width 543 height 312
drag, startPoint x: 527, startPoint y: 174, endPoint x: 621, endPoint y: 312, distance: 167.0
click at [614, 311] on ymaps at bounding box center [479, 224] width 543 height 312
drag, startPoint x: 510, startPoint y: 132, endPoint x: 564, endPoint y: 382, distance: 256.6
click at [564, 382] on div "Домостроительная улица, 3Е Это мой адрес Найдите адрес перетащив карту … © Янде…" at bounding box center [479, 201] width 574 height 390
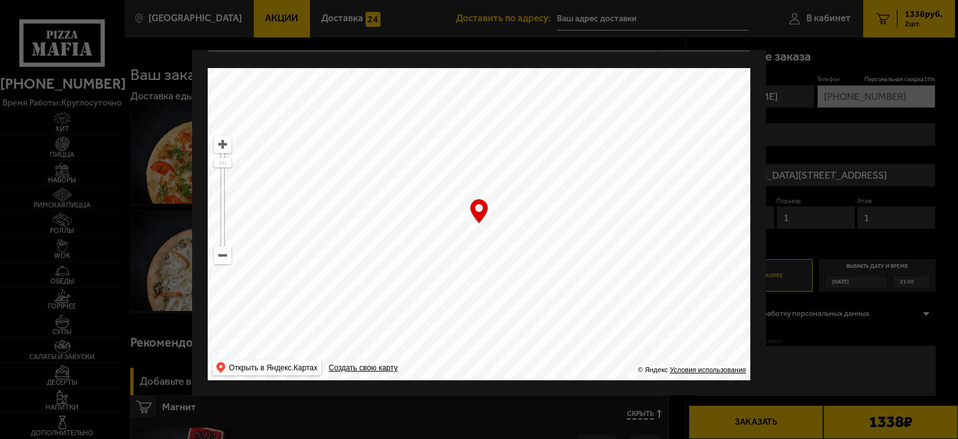
drag, startPoint x: 506, startPoint y: 285, endPoint x: 527, endPoint y: 256, distance: 35.7
click at [527, 256] on ymaps at bounding box center [479, 224] width 543 height 312
type input "посёлок Парголово, Толубеевский проезд, 40"
click at [888, 367] on div at bounding box center [479, 219] width 958 height 439
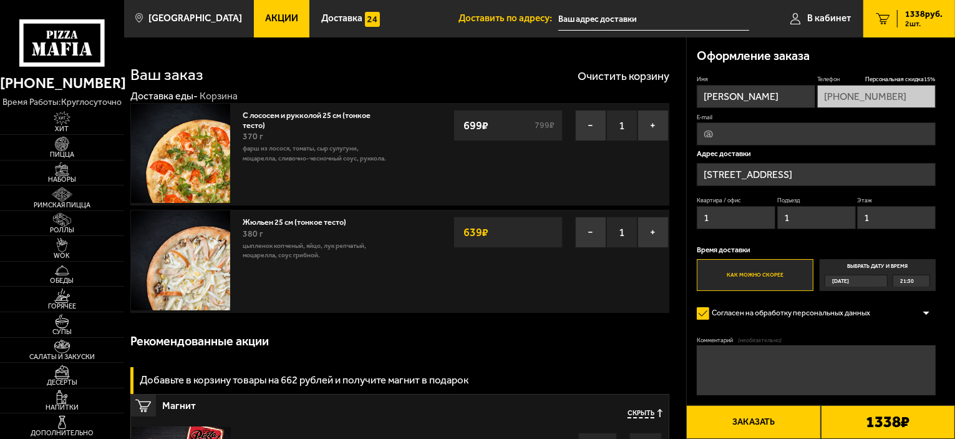
drag, startPoint x: 739, startPoint y: 223, endPoint x: 572, endPoint y: 231, distance: 166.8
type input "139"
click at [820, 218] on input "1" at bounding box center [816, 217] width 79 height 23
click at [879, 216] on input "1" at bounding box center [896, 217] width 79 height 23
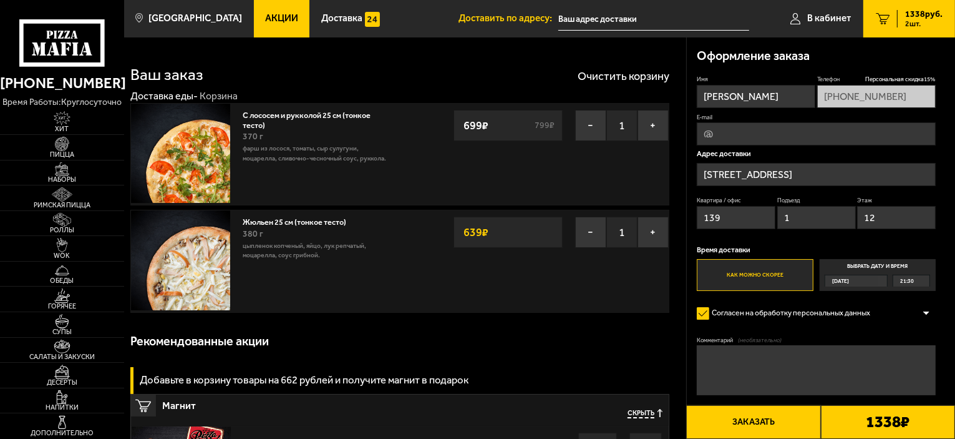
drag, startPoint x: 888, startPoint y: 216, endPoint x: 804, endPoint y: 220, distance: 84.9
click at [804, 220] on div "Квартира / офис 139 Подъезд 1 Этаж 12" at bounding box center [816, 215] width 239 height 38
type input "21"
click at [774, 423] on button "Заказать" at bounding box center [753, 422] width 134 height 34
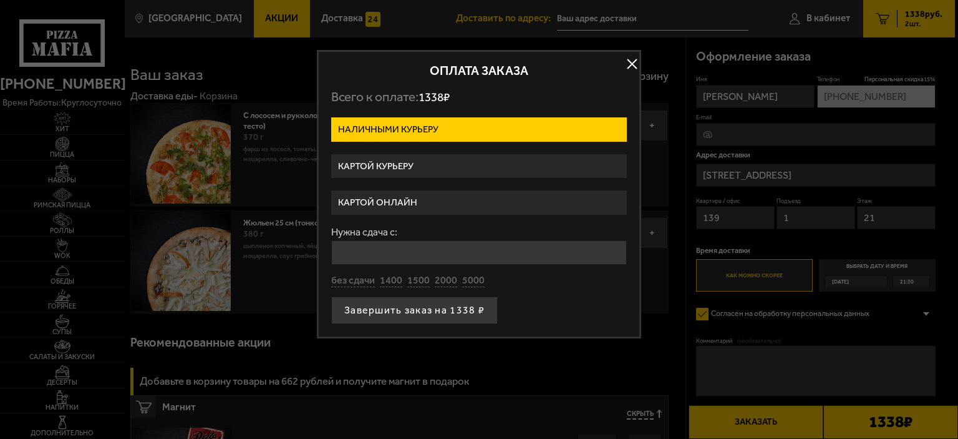
click at [396, 162] on label "Картой курьеру" at bounding box center [479, 166] width 296 height 24
click at [0, 0] on input "Картой курьеру" at bounding box center [0, 0] width 0 height 0
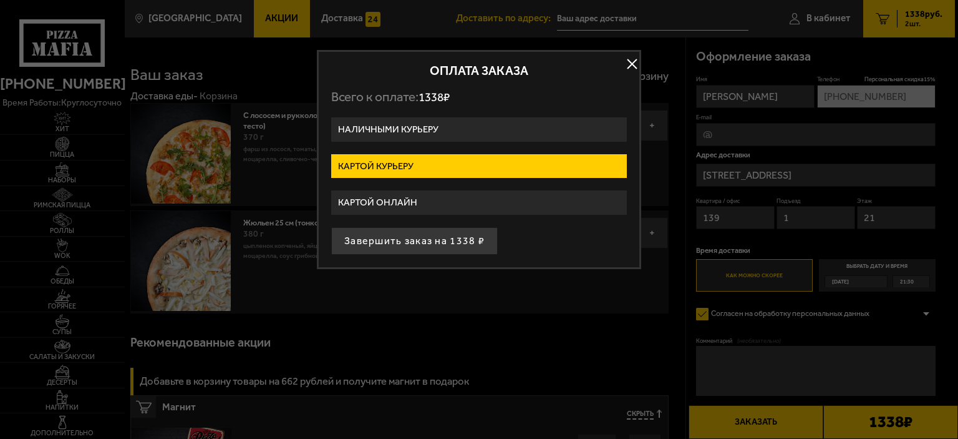
click at [403, 204] on label "Картой онлайн" at bounding box center [479, 202] width 296 height 24
click at [0, 0] on input "Картой онлайн" at bounding box center [0, 0] width 0 height 0
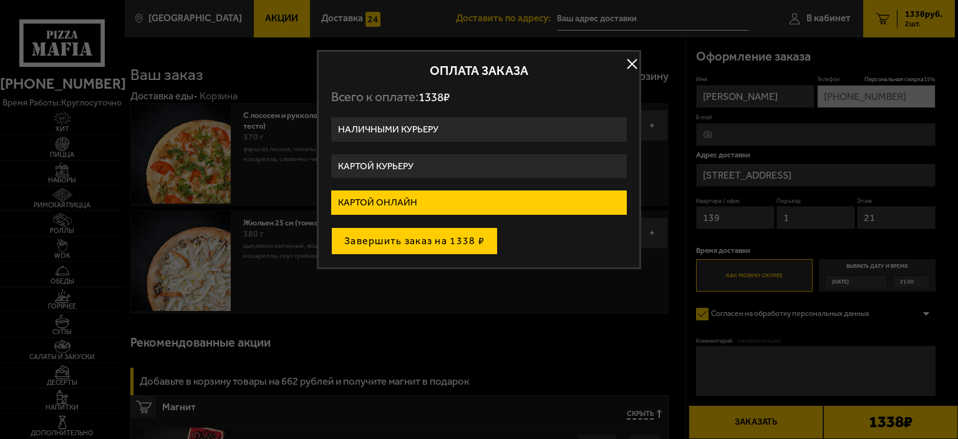
click at [418, 243] on button "Завершить заказ на 1338 ₽" at bounding box center [414, 240] width 167 height 27
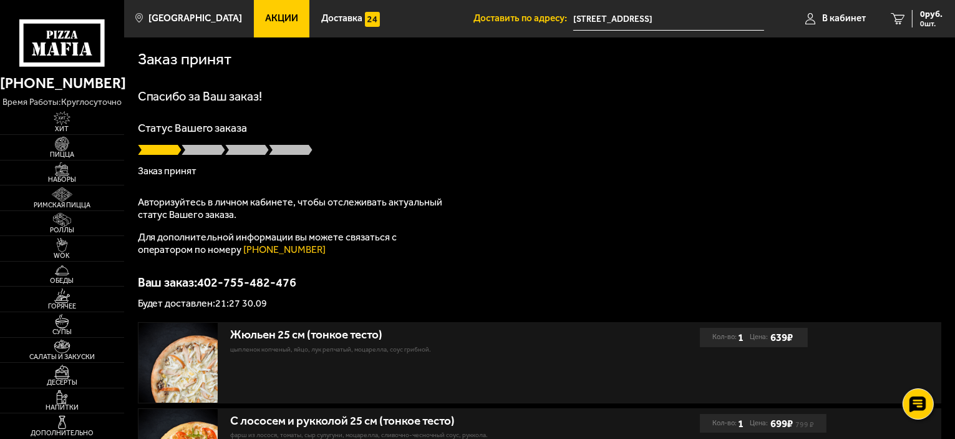
click at [637, 21] on input "[STREET_ADDRESS]" at bounding box center [668, 18] width 191 height 23
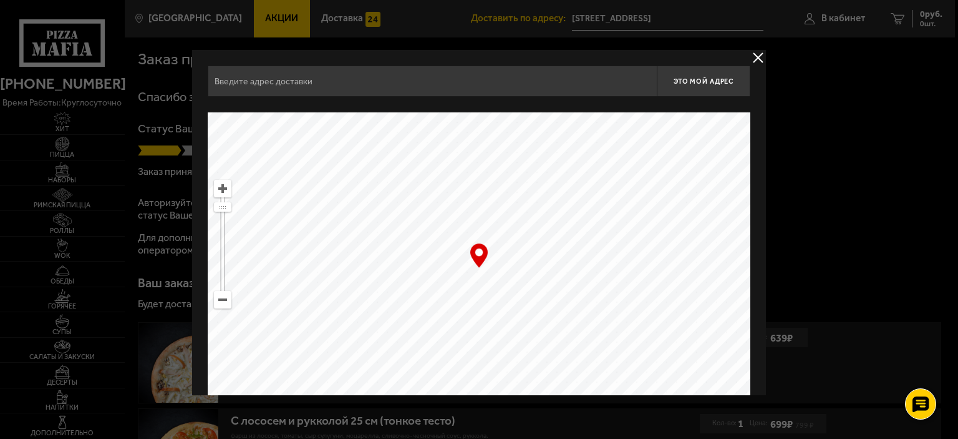
click at [895, 162] on div at bounding box center [479, 219] width 958 height 439
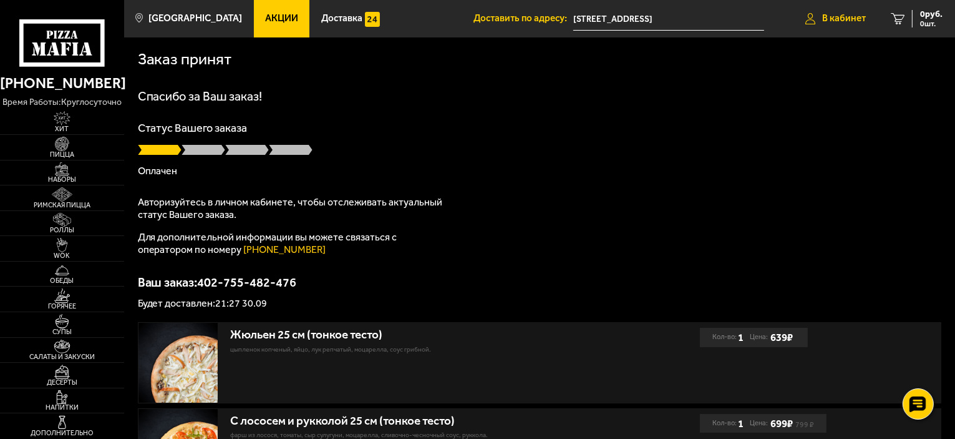
click at [826, 26] on link "В кабинет" at bounding box center [835, 18] width 85 height 37
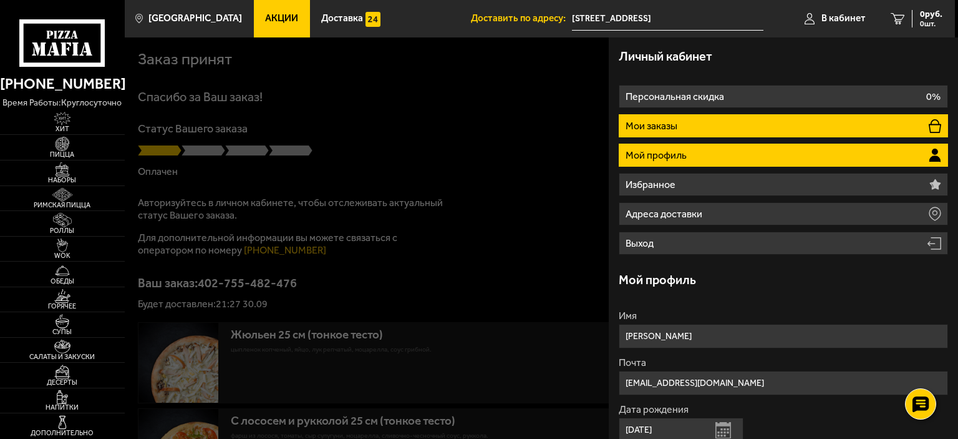
click at [719, 128] on li "Мои заказы" at bounding box center [783, 125] width 329 height 23
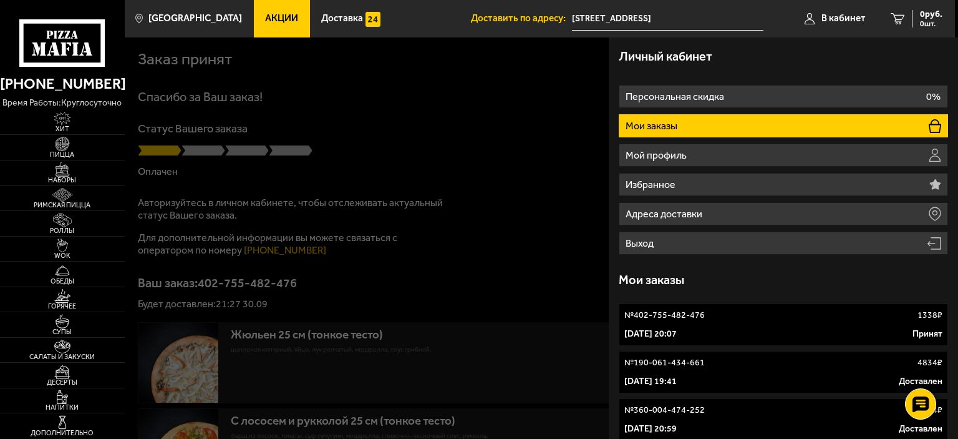
click at [751, 328] on div "30 сентября 2025 г. 20:07 Принят" at bounding box center [783, 334] width 318 height 12
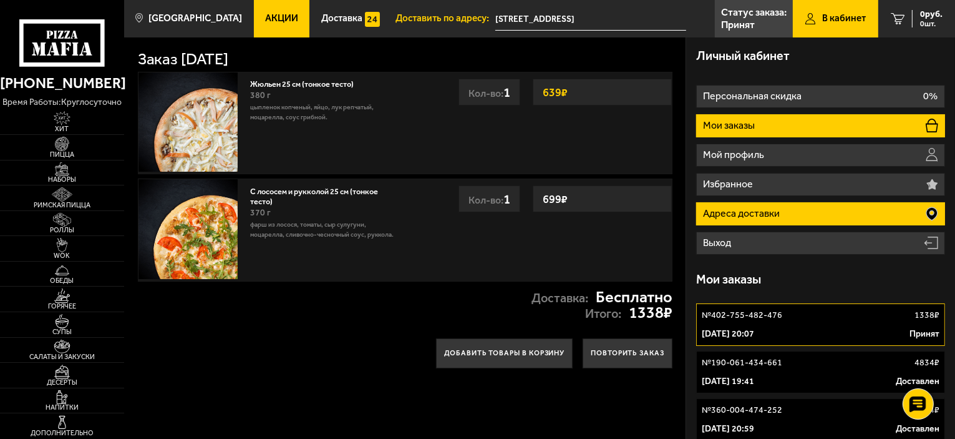
click at [805, 210] on li "Адреса доставки" at bounding box center [820, 213] width 249 height 23
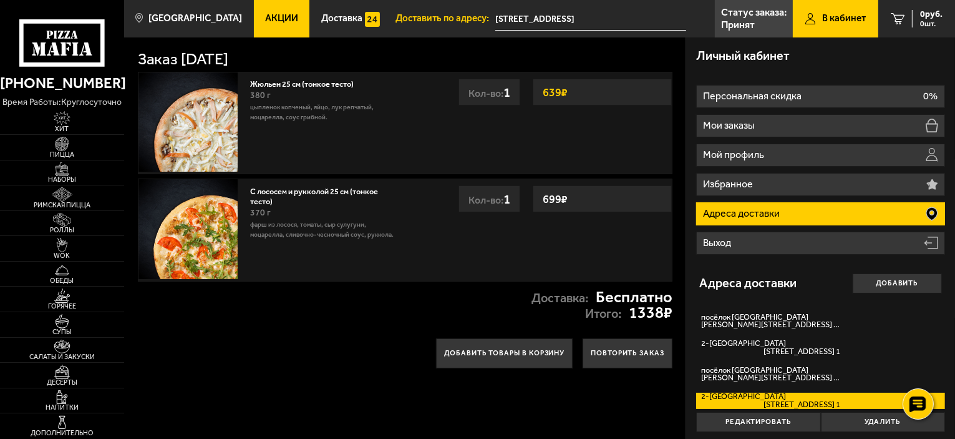
click at [342, 128] on div "Жюльен 25 см (тонкое тесто) 380 г цыпленок копченый, яйцо, лук репчатый, моцаре…" at bounding box center [324, 122] width 161 height 101
click at [554, 19] on input "2-й Верхний переулок, 3" at bounding box center [590, 18] width 191 height 23
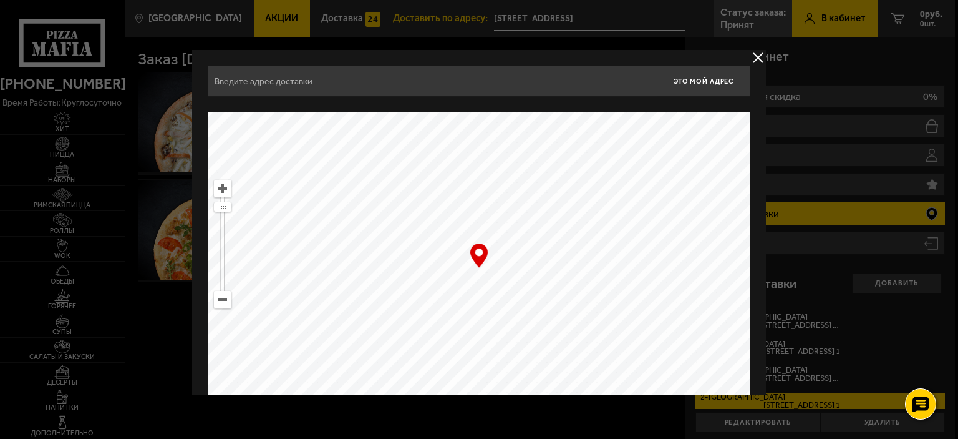
click at [761, 56] on button "delivery type" at bounding box center [758, 58] width 16 height 16
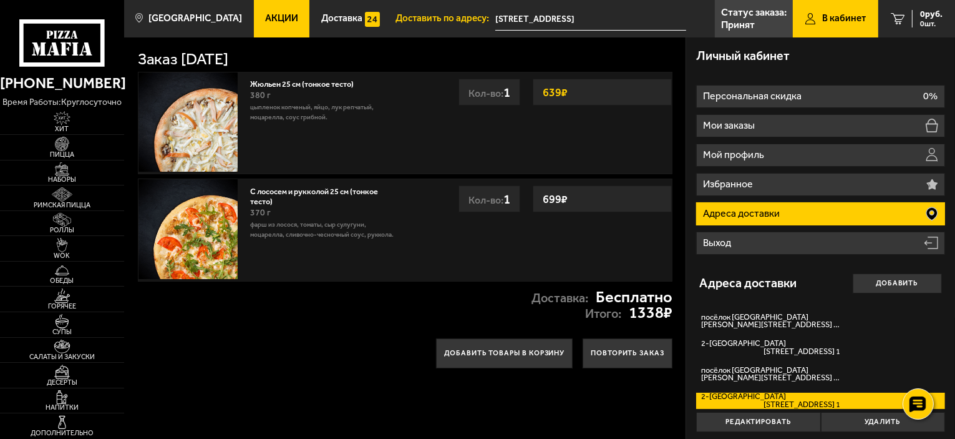
click at [545, 9] on input "2-й Верхний переулок, 3" at bounding box center [590, 18] width 191 height 23
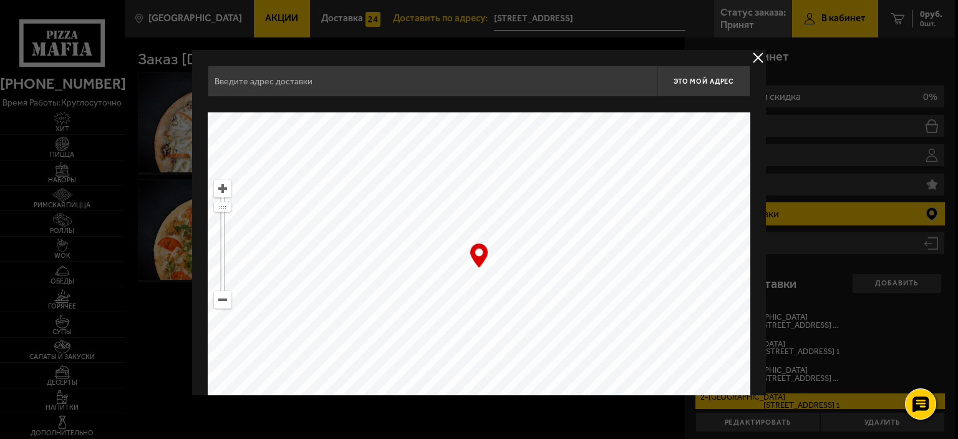
drag, startPoint x: 596, startPoint y: 261, endPoint x: 530, endPoint y: 371, distance: 127.6
click at [533, 371] on ymaps at bounding box center [479, 268] width 543 height 312
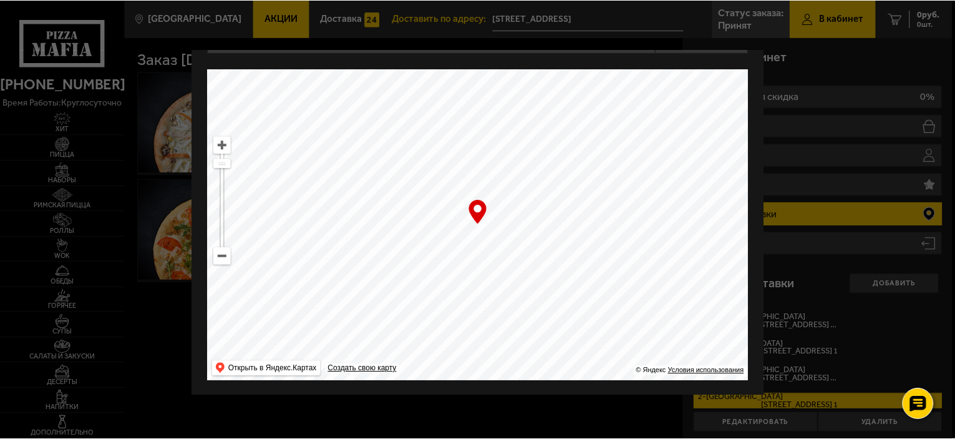
scroll to position [44, 0]
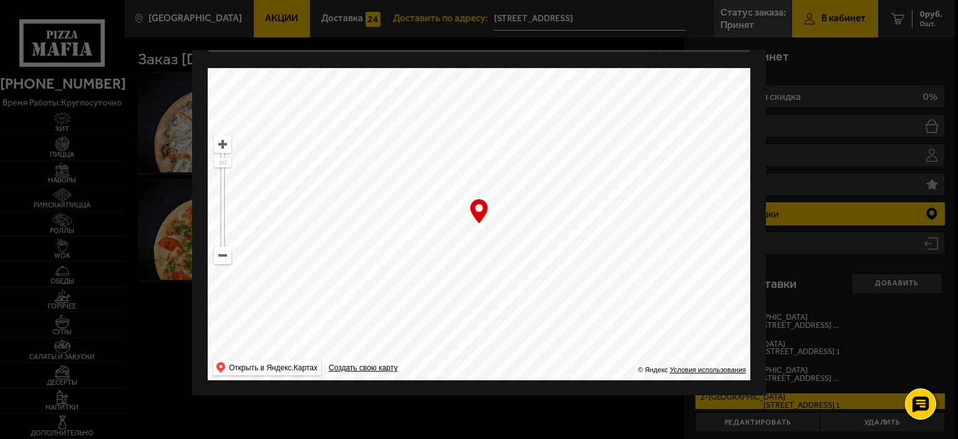
drag, startPoint x: 647, startPoint y: 163, endPoint x: 391, endPoint y: 246, distance: 269.5
click at [452, 261] on ymaps at bounding box center [479, 224] width 543 height 312
click at [222, 259] on ymaps at bounding box center [223, 255] width 16 height 16
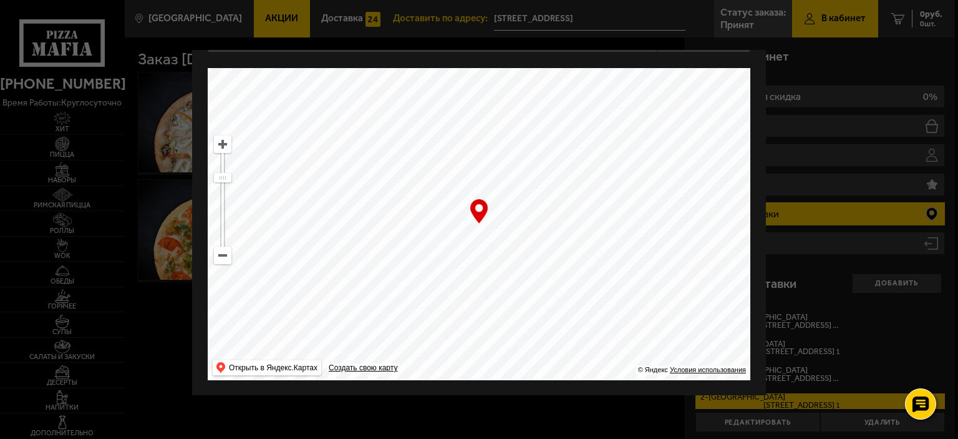
click at [222, 259] on ymaps at bounding box center [223, 255] width 16 height 16
drag, startPoint x: 583, startPoint y: 126, endPoint x: 454, endPoint y: 309, distance: 223.4
click at [450, 369] on ymaps at bounding box center [479, 224] width 543 height 312
drag, startPoint x: 415, startPoint y: 122, endPoint x: 498, endPoint y: 305, distance: 201.6
click at [498, 305] on ymaps at bounding box center [479, 224] width 543 height 312
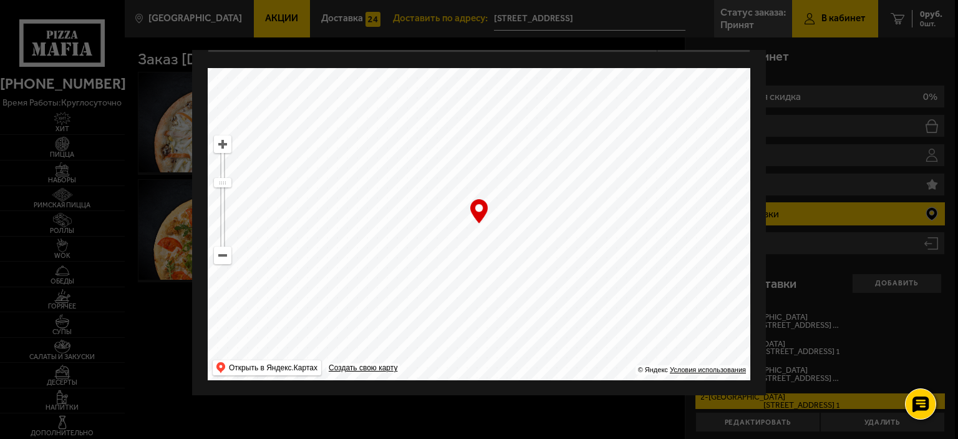
click at [224, 145] on ymaps at bounding box center [223, 144] width 16 height 16
drag, startPoint x: 468, startPoint y: 149, endPoint x: 454, endPoint y: 228, distance: 79.8
click at [459, 236] on ymaps at bounding box center [479, 224] width 543 height 312
click at [226, 150] on ymaps at bounding box center [223, 144] width 16 height 16
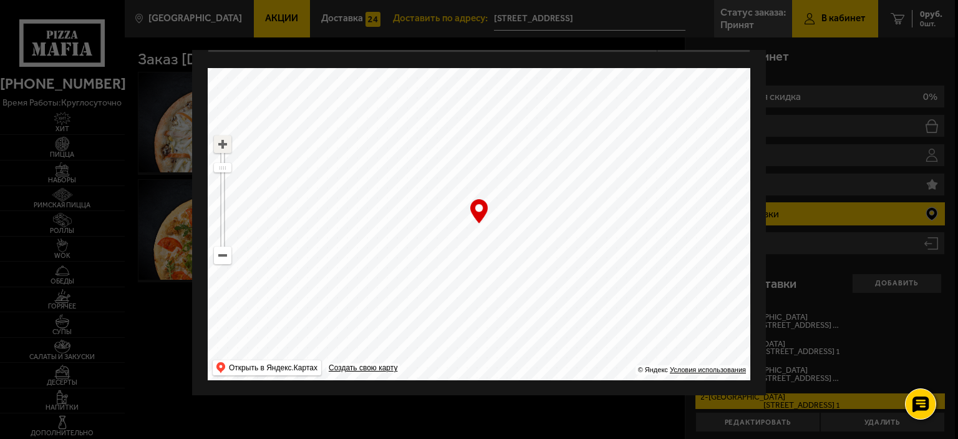
click at [226, 150] on ymaps at bounding box center [223, 144] width 16 height 16
drag, startPoint x: 383, startPoint y: 249, endPoint x: 426, endPoint y: 219, distance: 52.4
click at [427, 223] on ymaps at bounding box center [479, 224] width 543 height 312
type input "посёлок Парголово, Толубеевский проезд, 40"
drag, startPoint x: 438, startPoint y: 224, endPoint x: 432, endPoint y: 225, distance: 6.3
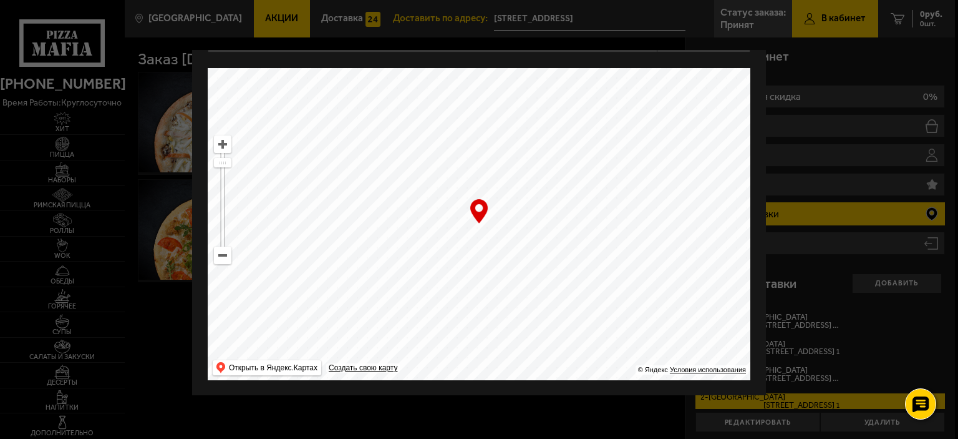
click at [432, 225] on ymaps at bounding box center [479, 224] width 543 height 312
drag, startPoint x: 635, startPoint y: 411, endPoint x: 628, endPoint y: 404, distance: 10.2
click at [635, 411] on div at bounding box center [479, 219] width 958 height 439
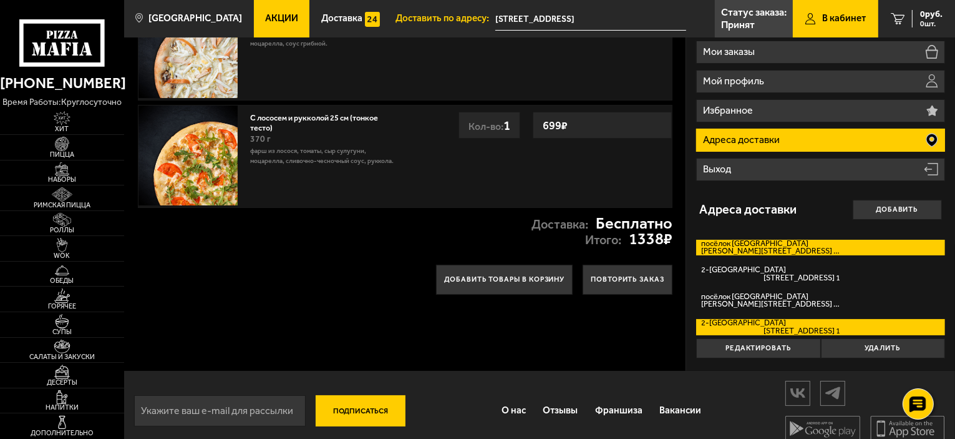
scroll to position [85, 0]
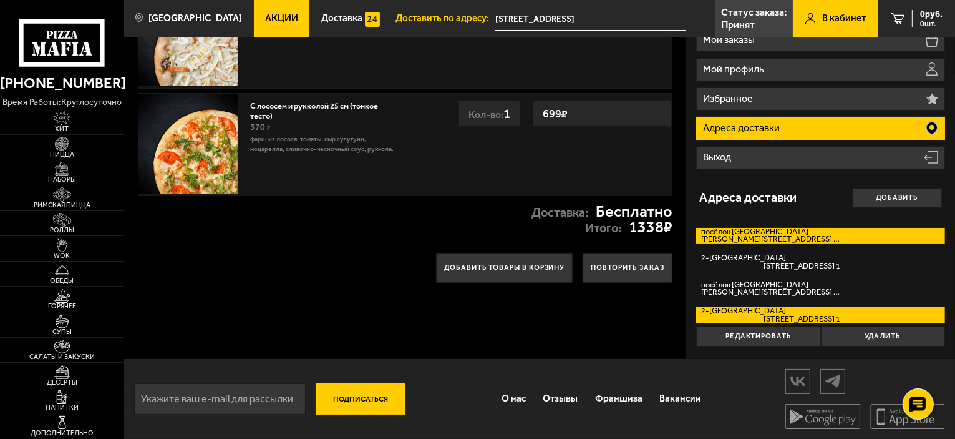
click at [767, 240] on span "Толубеевский проезд, дом 40 кв. 139" at bounding box center [770, 239] width 139 height 8
click at [0, 0] on input "посёлок Парголово Толубеевский проезд, дом 40 кв. 139" at bounding box center [0, 0] width 0 height 0
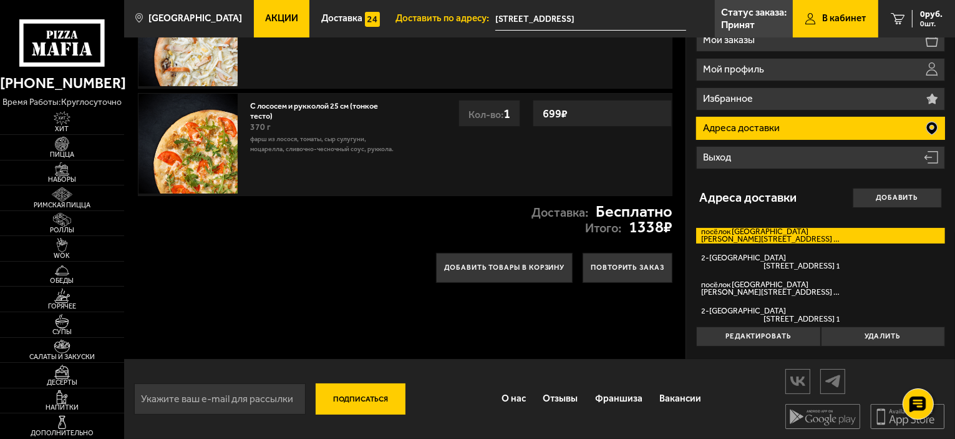
type input "посёлок Парголово, Толубеевский проезд, 40"
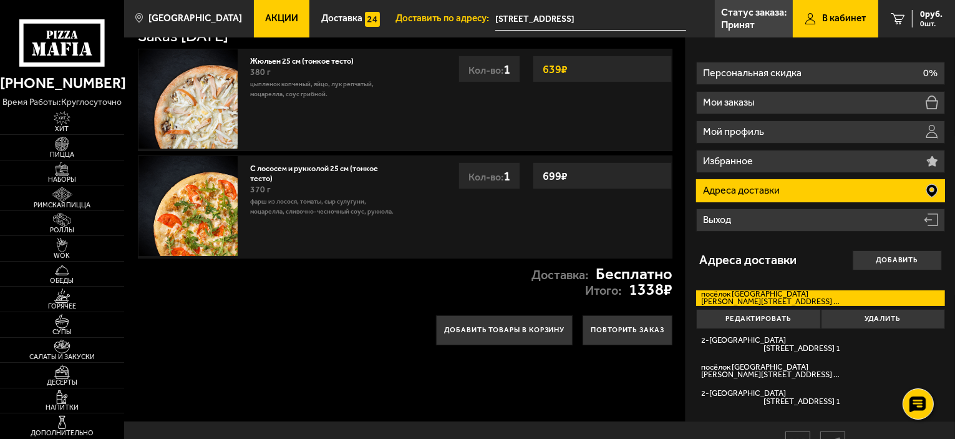
scroll to position [0, 0]
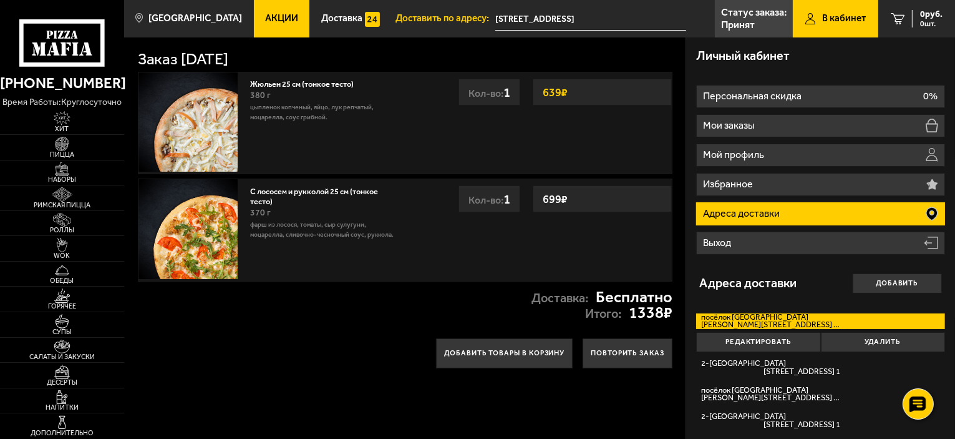
click at [67, 29] on icon at bounding box center [62, 42] width 86 height 47
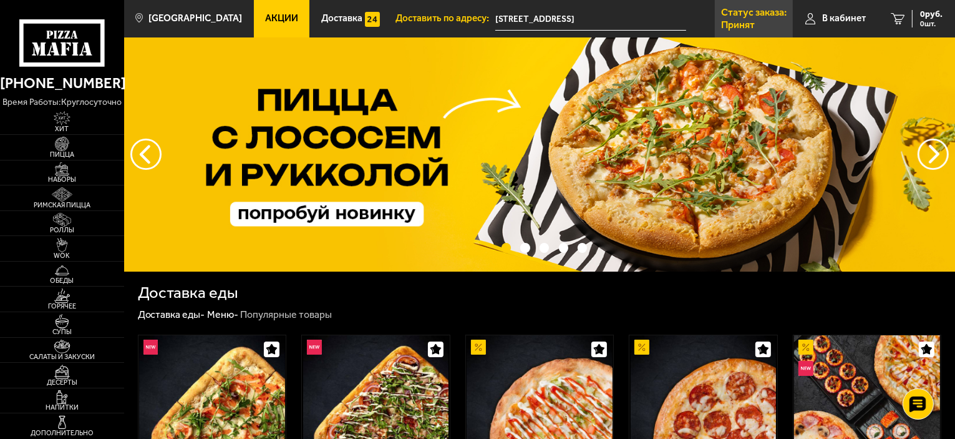
click at [746, 29] on p "Принят" at bounding box center [738, 25] width 34 height 10
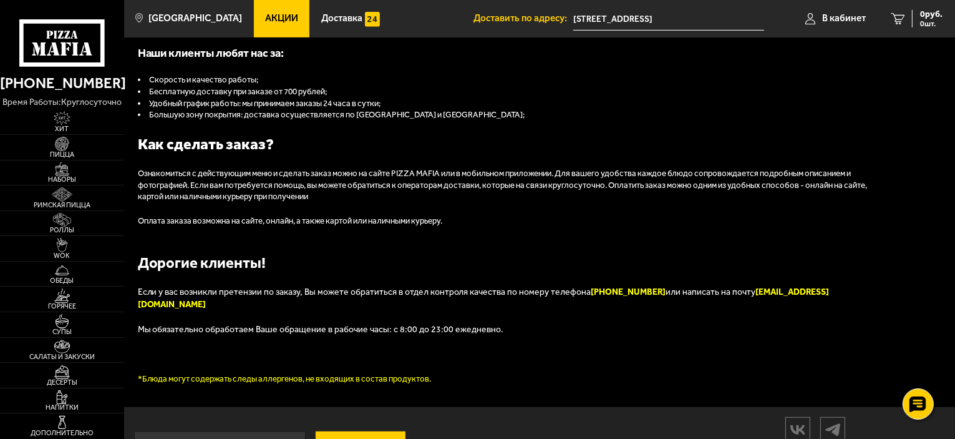
scroll to position [645, 0]
